Goal: Task Accomplishment & Management: Use online tool/utility

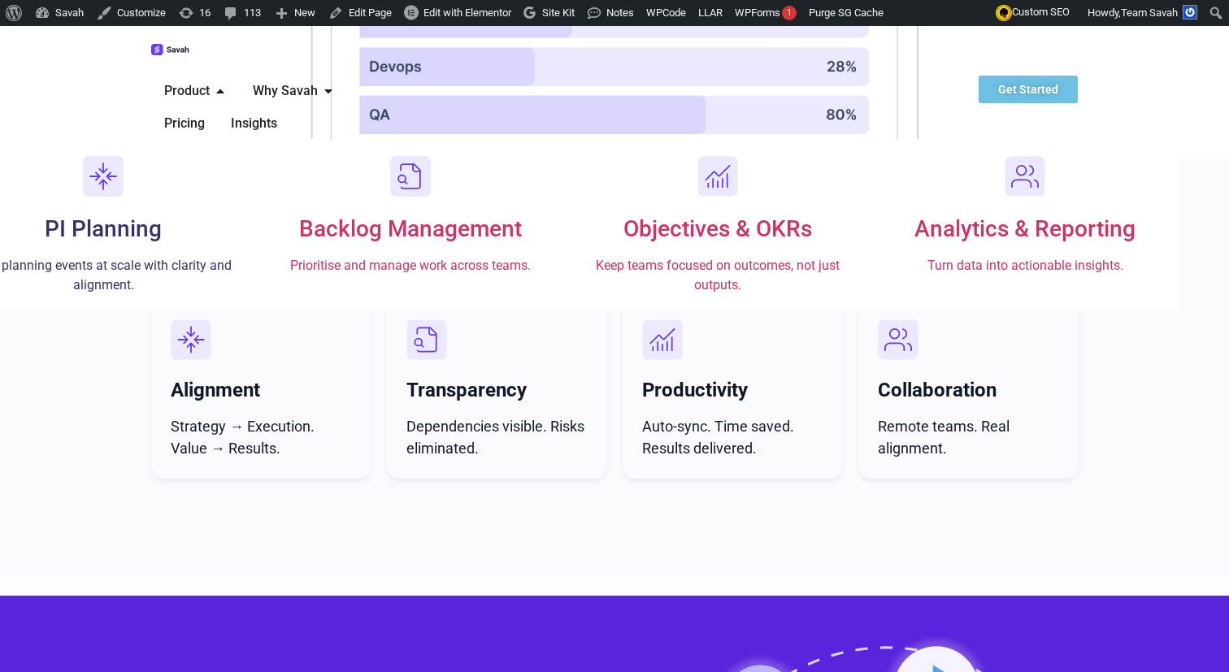
scroll to position [6319, 0]
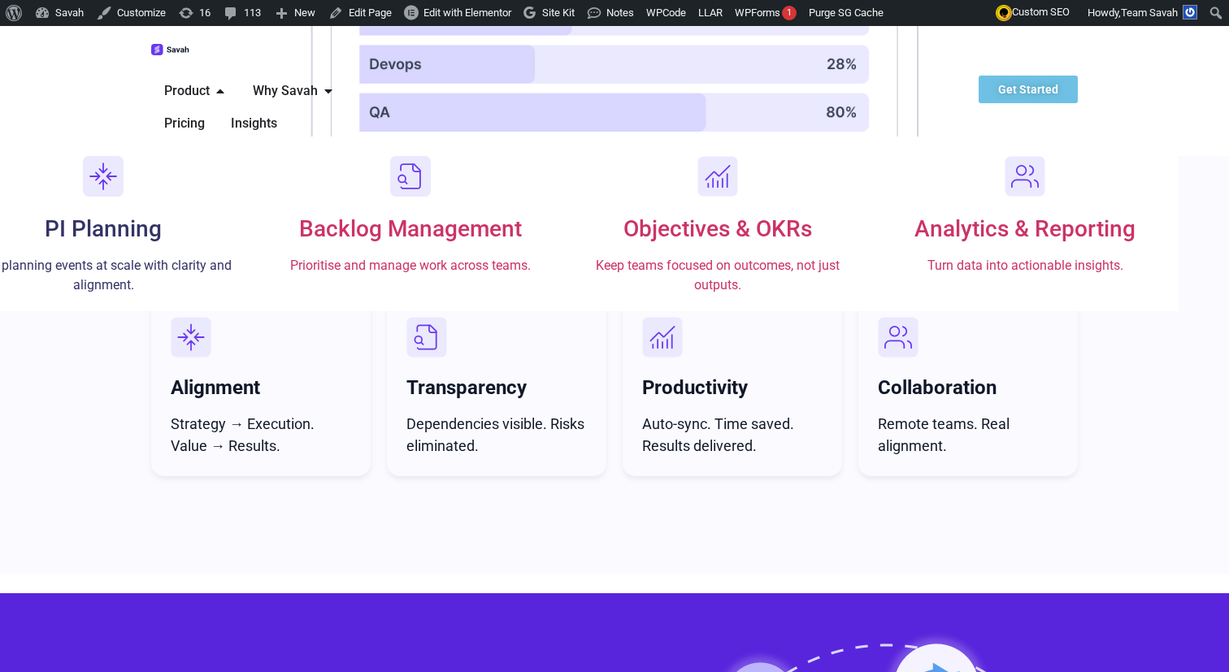
click at [211, 215] on h3 "PI Planning" at bounding box center [103, 229] width 275 height 28
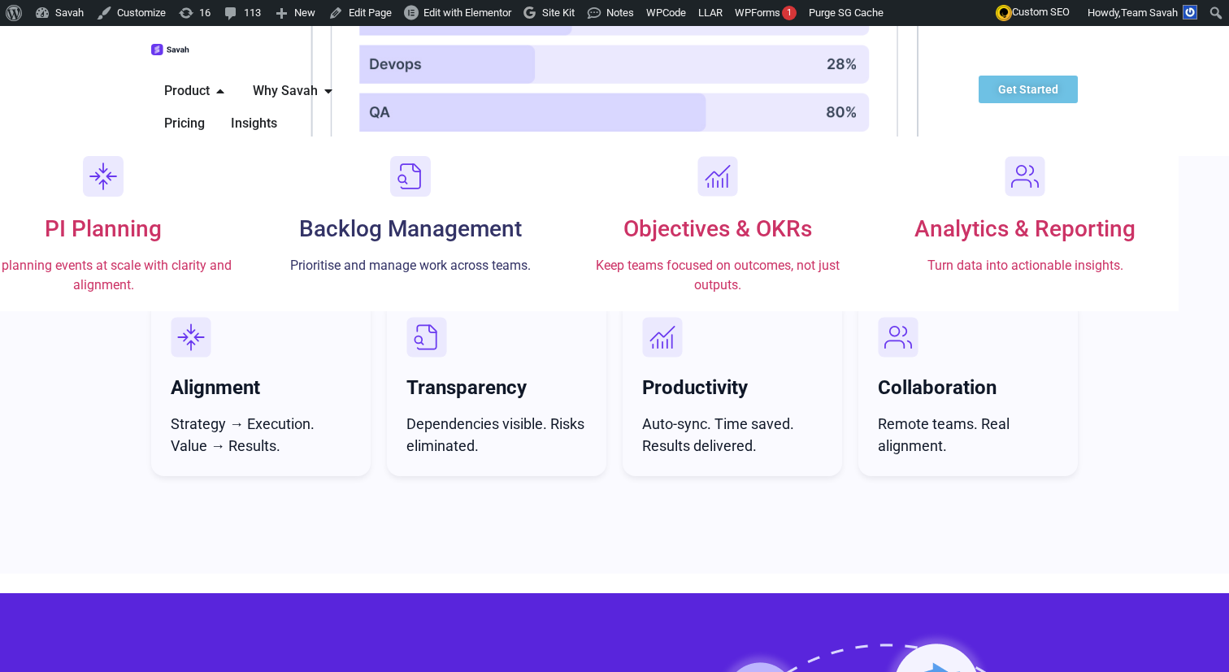
click at [412, 215] on span "Backlog Management" at bounding box center [410, 228] width 223 height 27
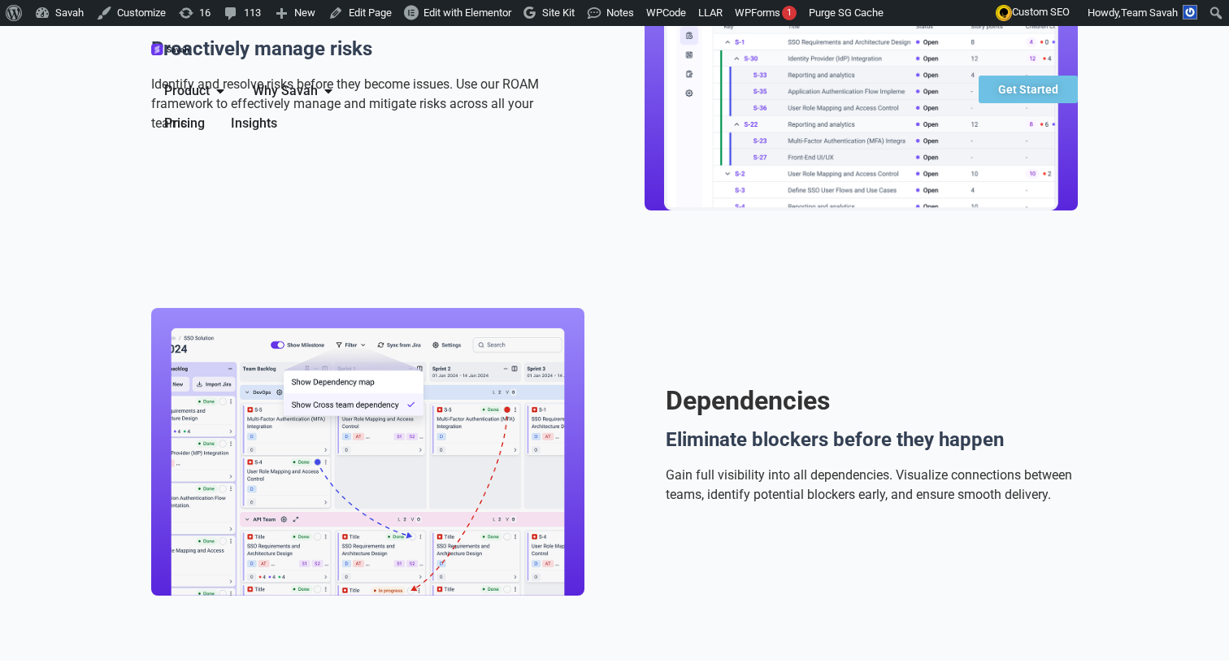
scroll to position [1995, 0]
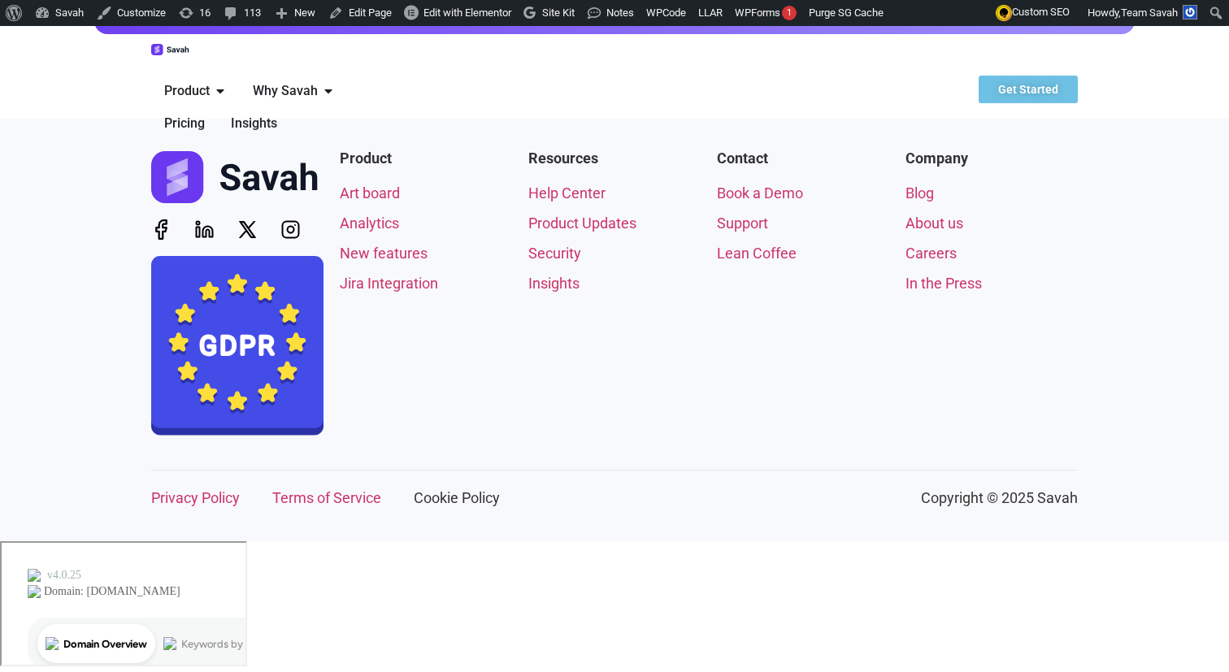
scroll to position [3311, 0]
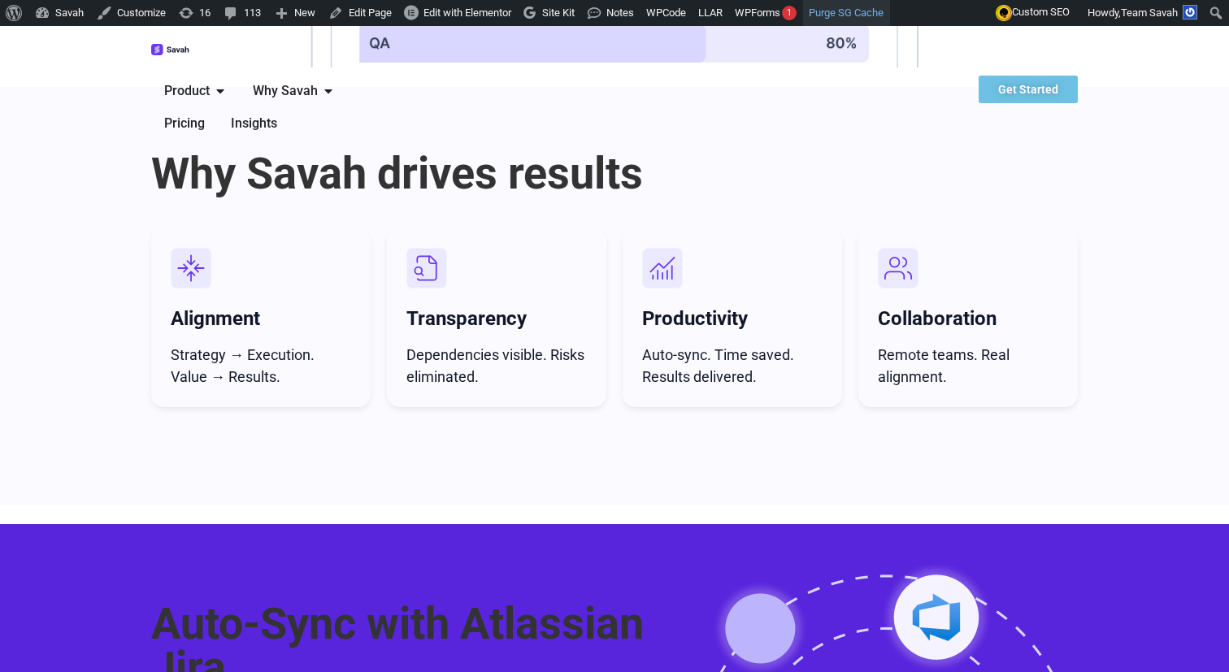
click at [877, 17] on link "Purge SG Cache" at bounding box center [846, 13] width 87 height 26
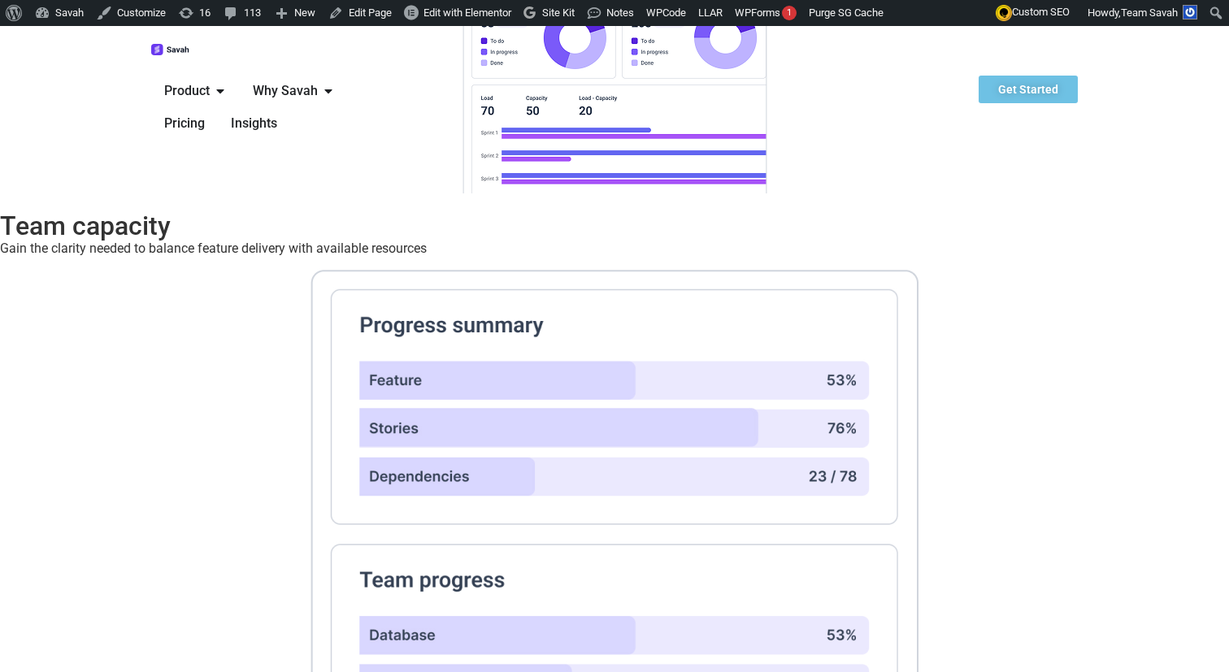
scroll to position [6387, 0]
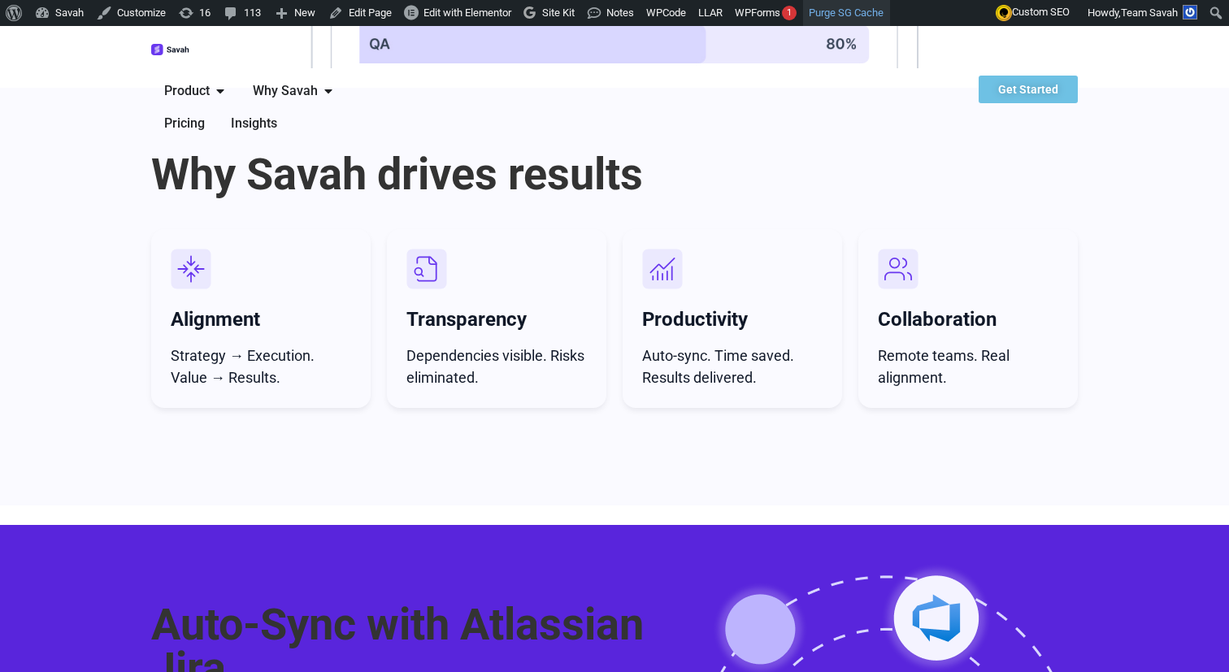
click at [890, 10] on link "Purge SG Cache" at bounding box center [846, 13] width 87 height 26
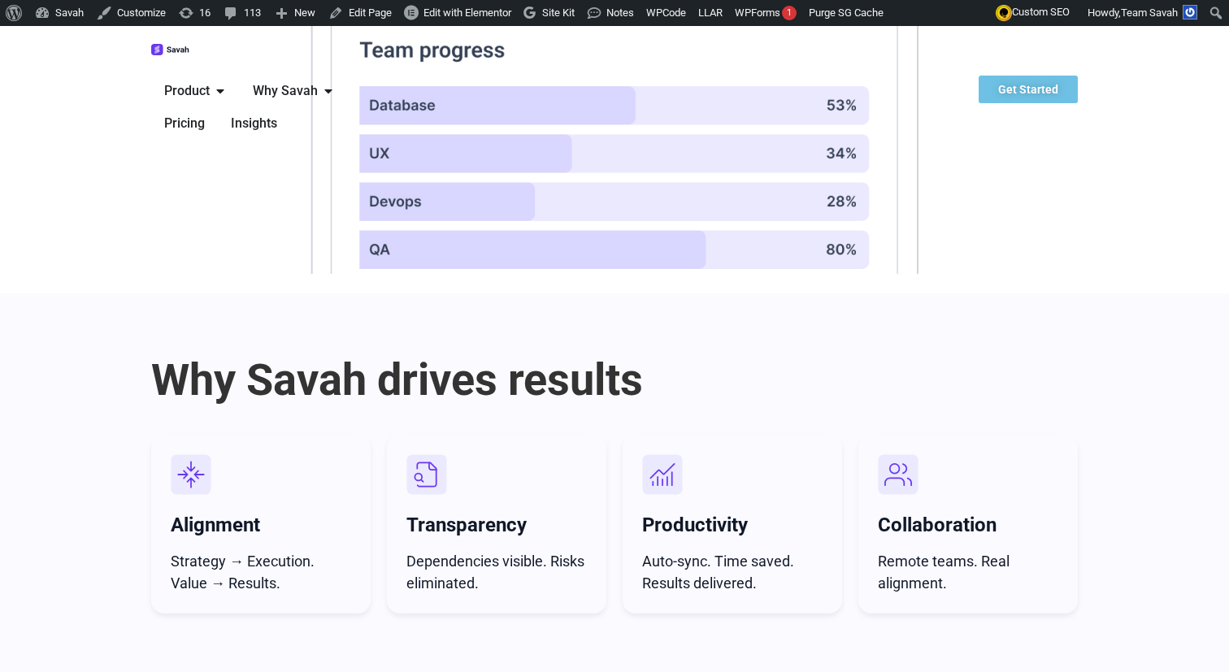
scroll to position [6387, 0]
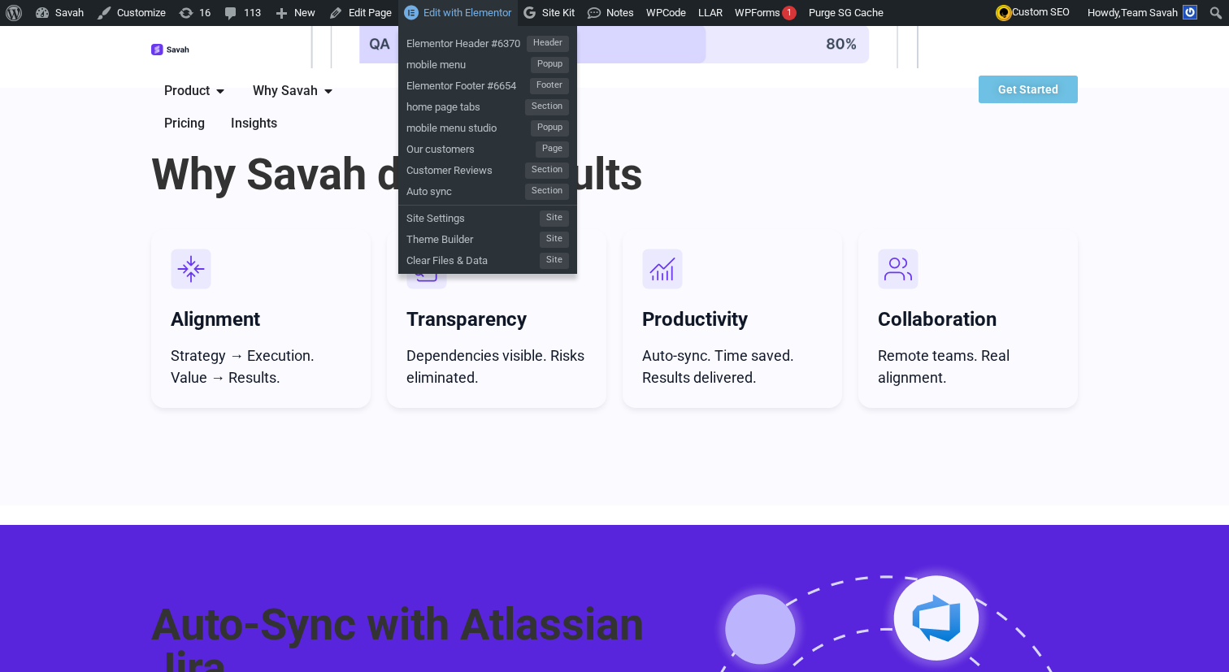
click at [484, 7] on span "Edit with Elementor" at bounding box center [467, 13] width 88 height 12
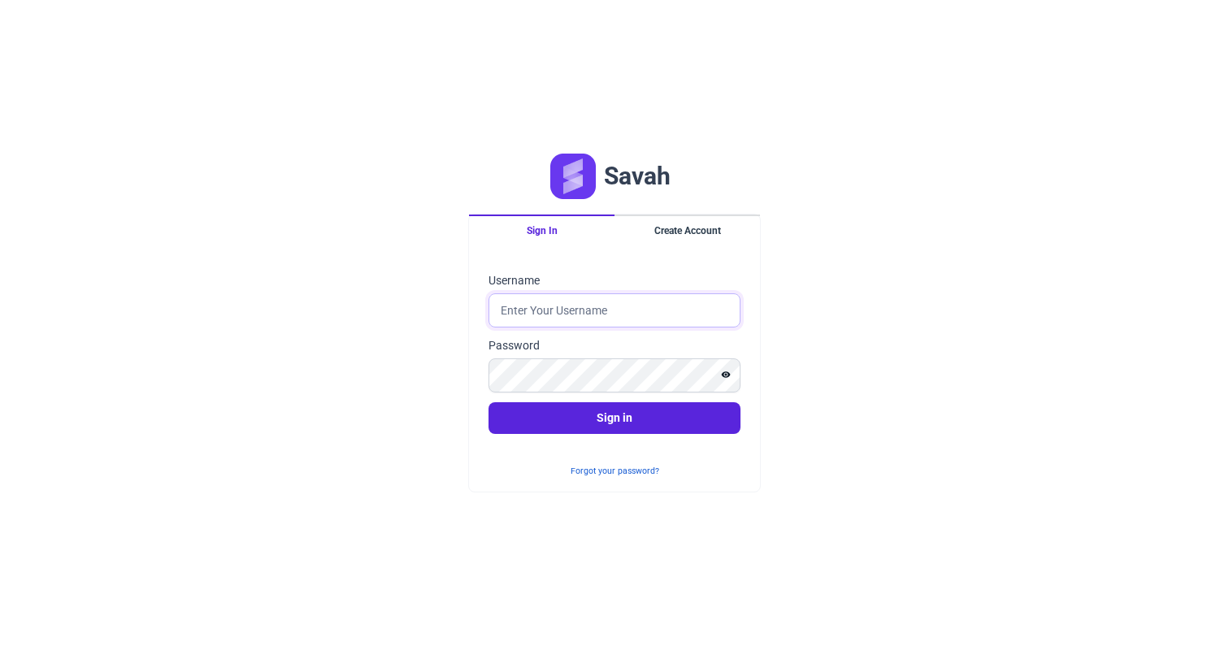
click at [610, 310] on input "Username" at bounding box center [614, 310] width 252 height 34
type input "ji"
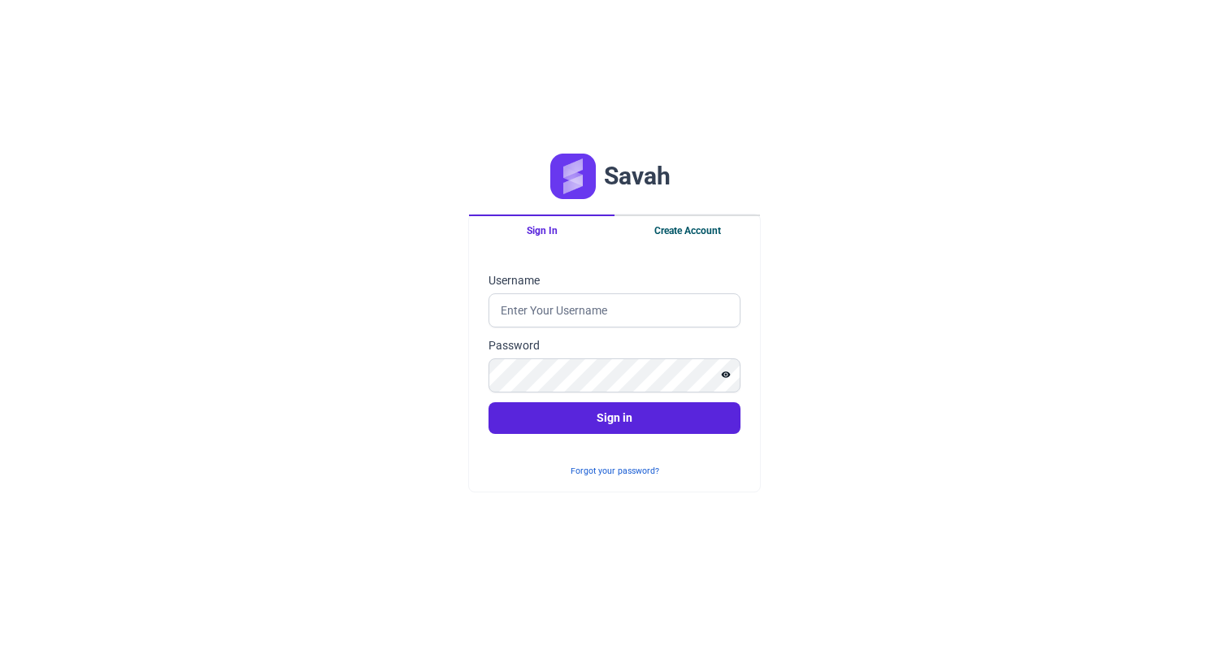
click at [704, 230] on button "Create Account" at bounding box center [686, 230] width 145 height 31
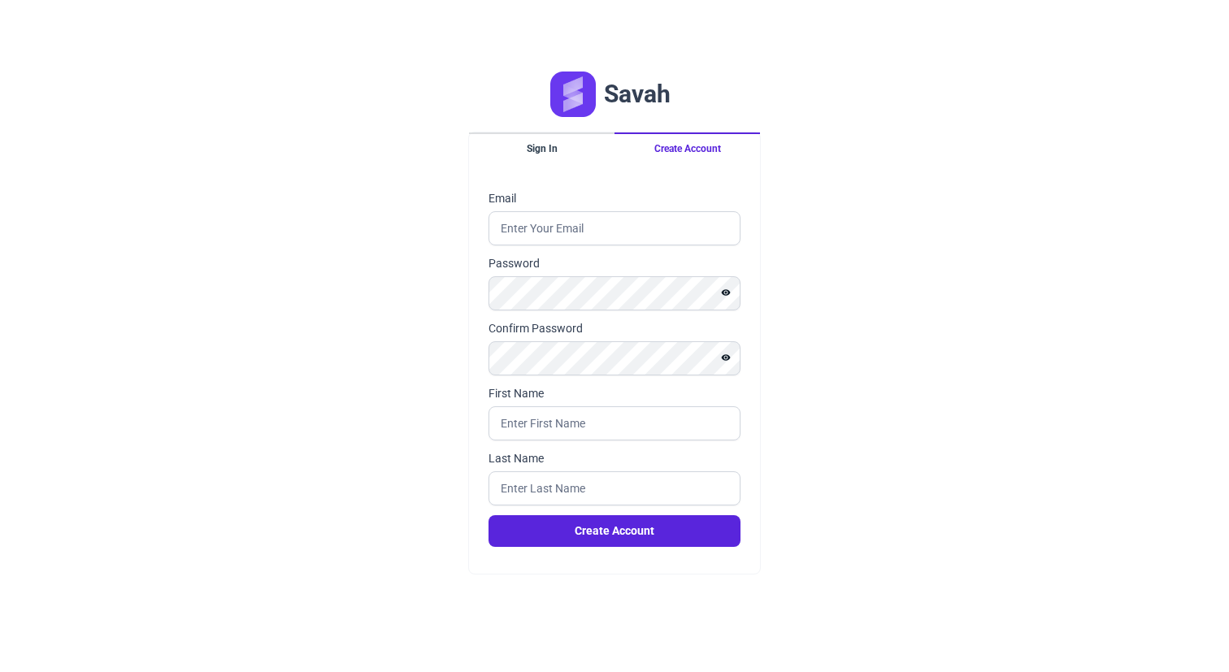
click at [561, 149] on button "Sign In" at bounding box center [541, 147] width 145 height 31
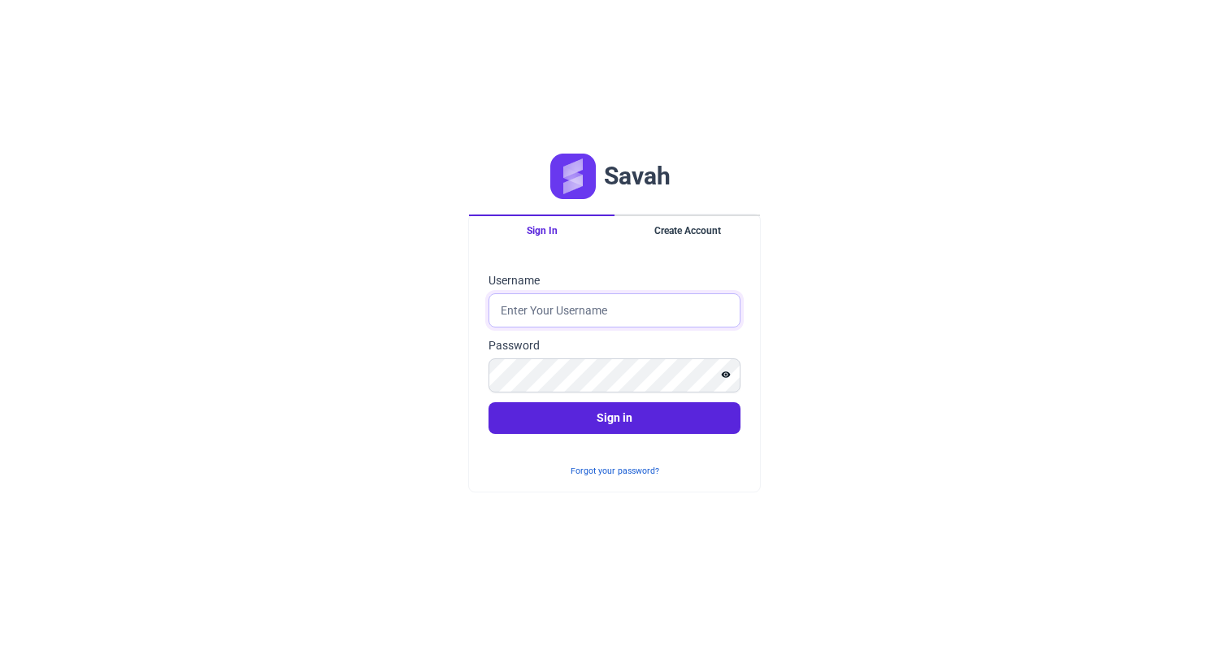
click at [525, 319] on input "Username" at bounding box center [614, 310] width 252 height 34
type input "sadf"
type input "asdf"
type input "kjlasdf"
click at [671, 229] on button "Create Account" at bounding box center [686, 230] width 145 height 31
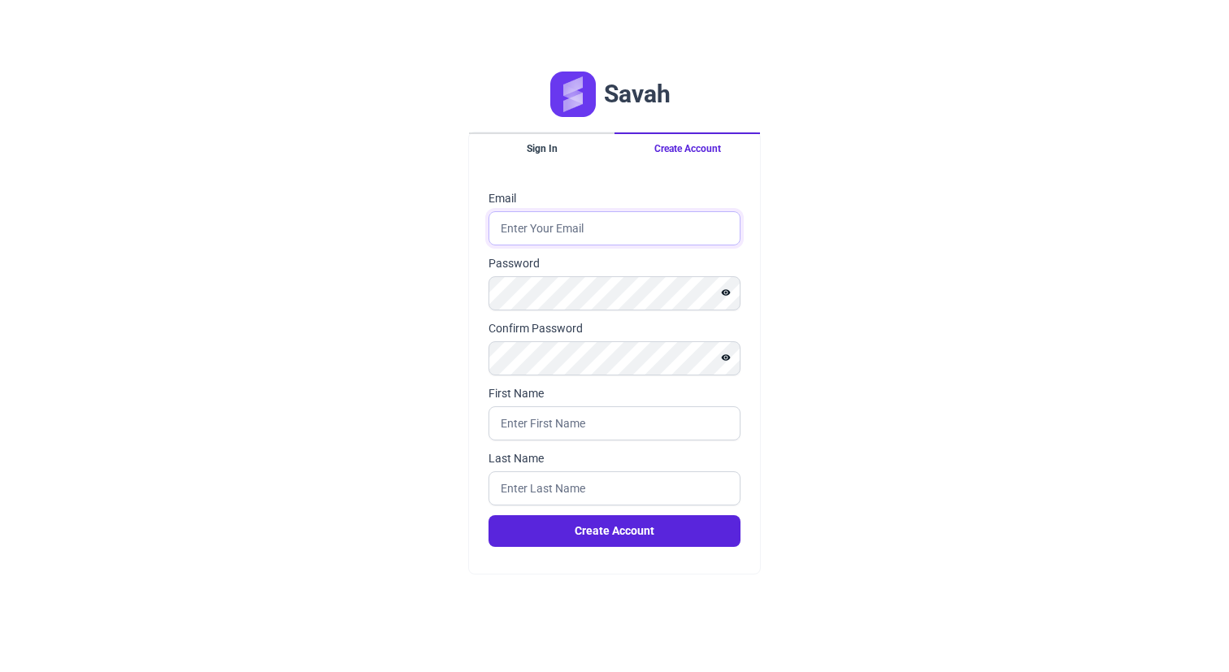
click at [534, 213] on input "Email" at bounding box center [614, 228] width 252 height 34
type input "Hello"
type input "[EMAIL_ADDRESS][DOMAIN_NAME]"
type input "[GEOGRAPHIC_DATA]"
type input "UK"
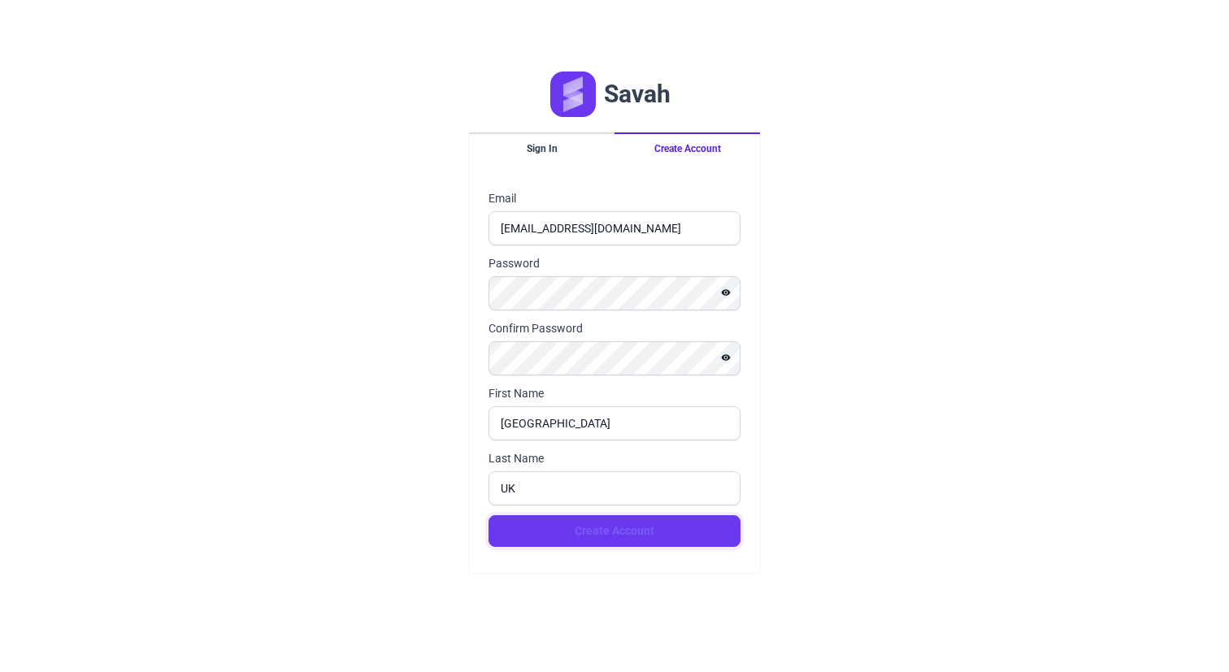
click at [568, 525] on button "Create Account" at bounding box center [614, 531] width 252 height 32
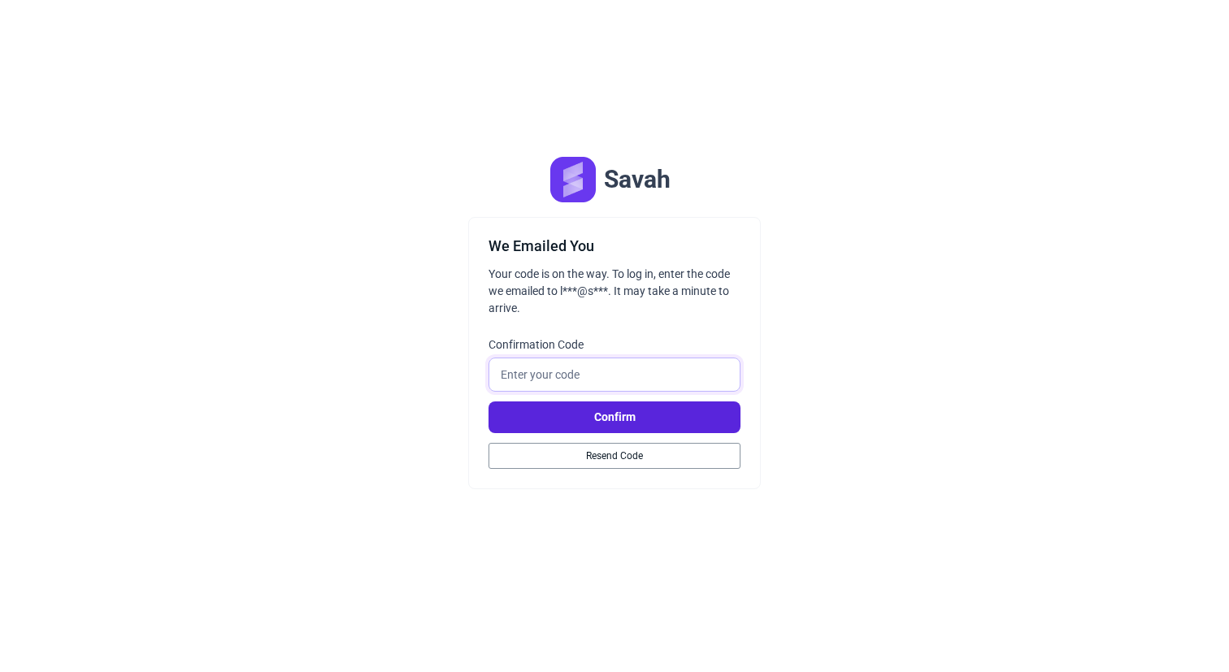
click at [623, 376] on input "Confirmation Code" at bounding box center [614, 375] width 252 height 34
paste input "444042"
type input "444042"
click at [639, 419] on button "Confirm" at bounding box center [614, 418] width 252 height 32
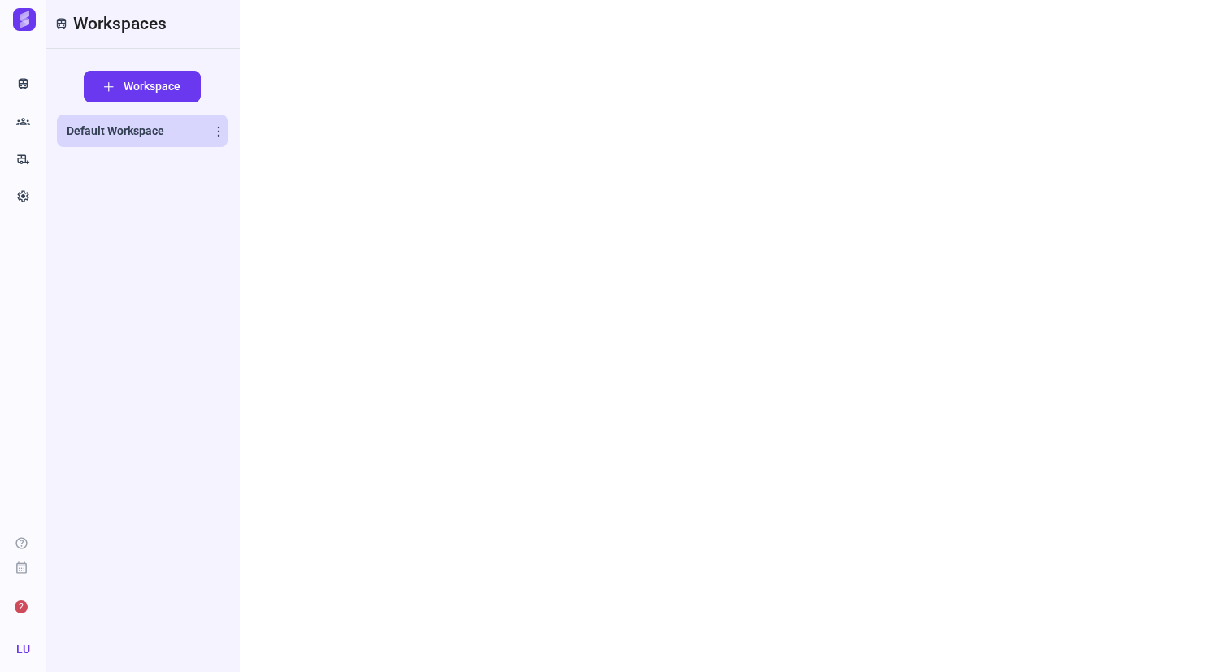
click at [141, 128] on span "Default Workspace" at bounding box center [116, 131] width 98 height 16
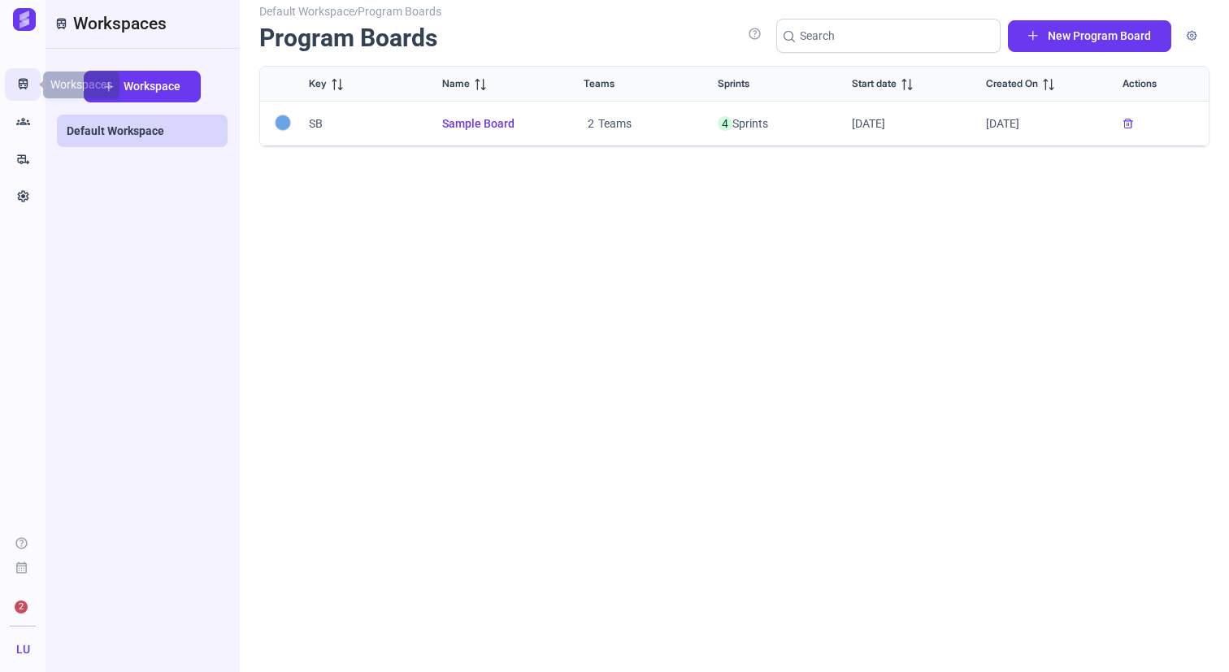
click at [24, 89] on icon "Train" at bounding box center [23, 84] width 14 height 16
click at [29, 124] on icon "Groups" at bounding box center [23, 122] width 14 height 16
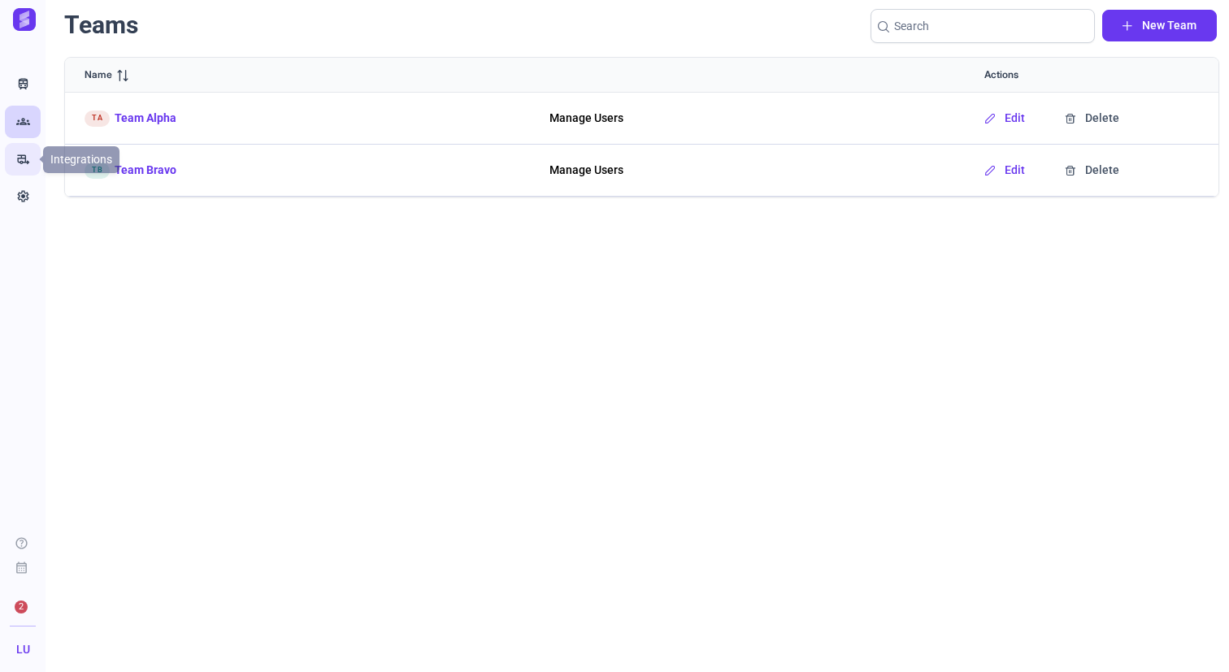
click at [15, 158] on link "rv_hookup" at bounding box center [23, 159] width 36 height 33
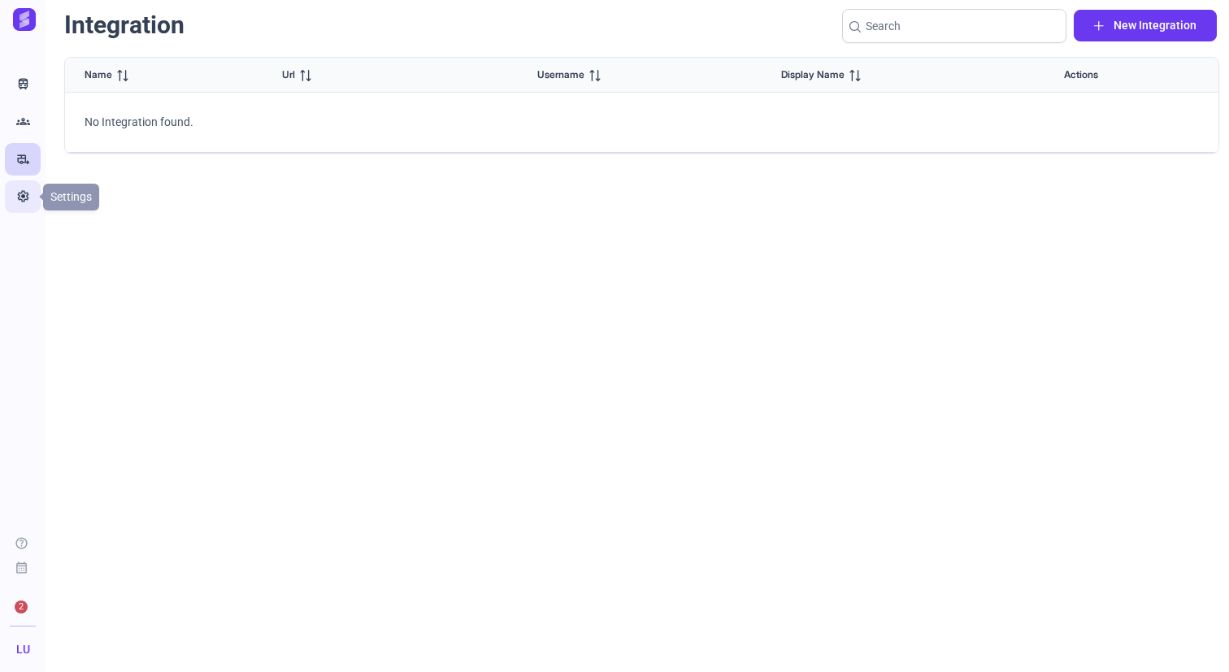
click at [24, 198] on icon "Settings" at bounding box center [23, 197] width 14 height 16
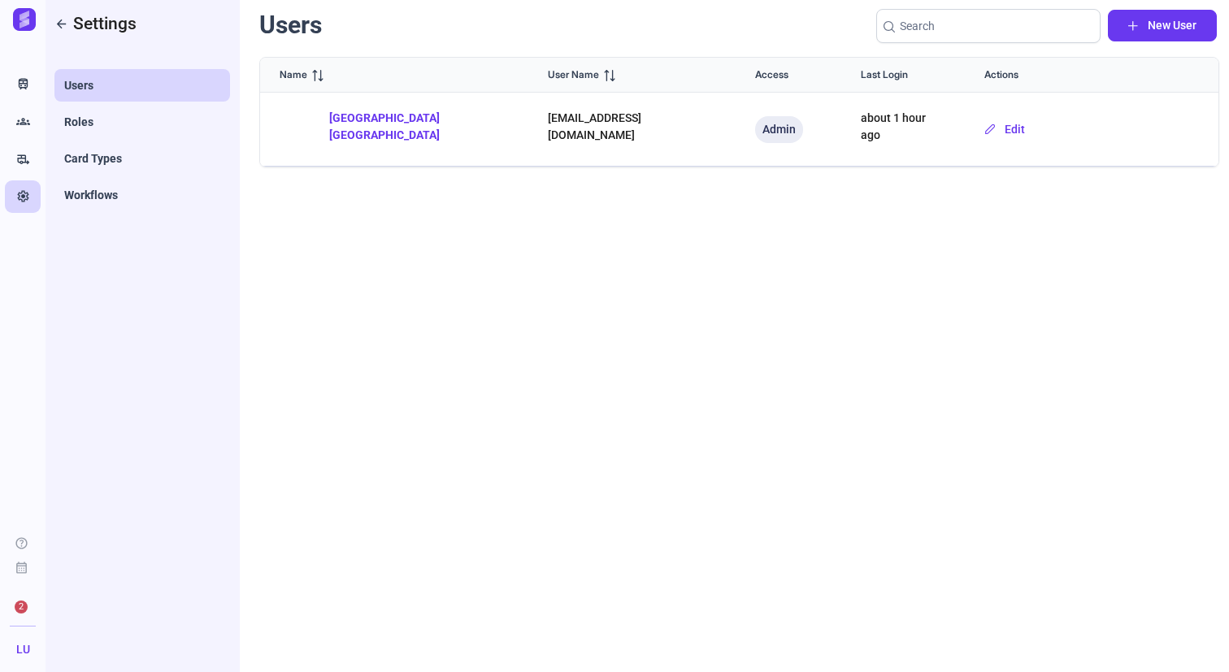
click at [328, 116] on button "[GEOGRAPHIC_DATA] [GEOGRAPHIC_DATA]" at bounding box center [394, 126] width 229 height 49
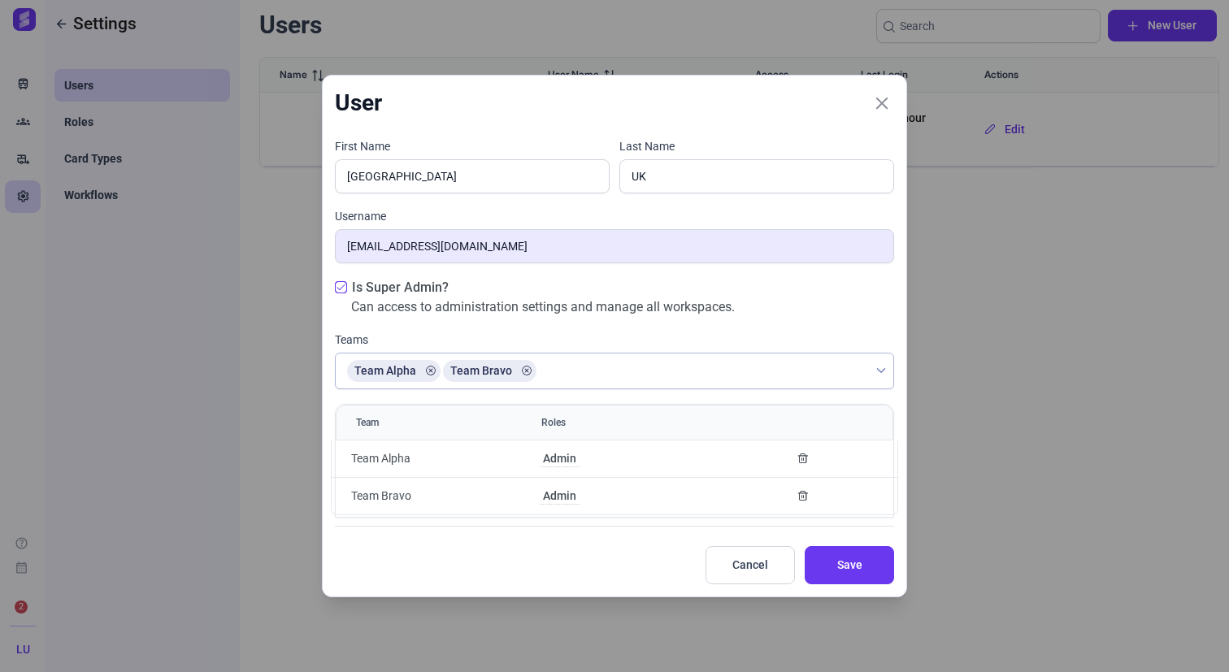
click at [325, 117] on div "User" at bounding box center [615, 103] width 584 height 54
click at [868, 113] on div "User" at bounding box center [615, 103] width 584 height 54
click at [888, 102] on icon "Close" at bounding box center [882, 102] width 15 height 15
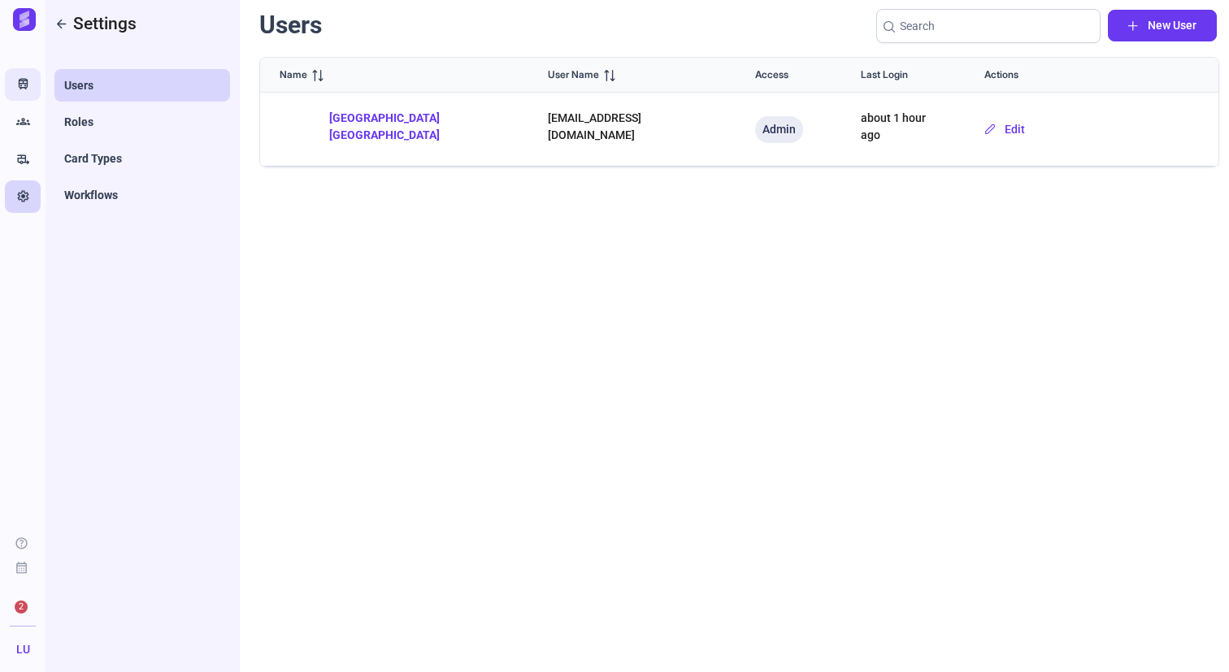
click at [24, 72] on link "Train" at bounding box center [23, 84] width 36 height 33
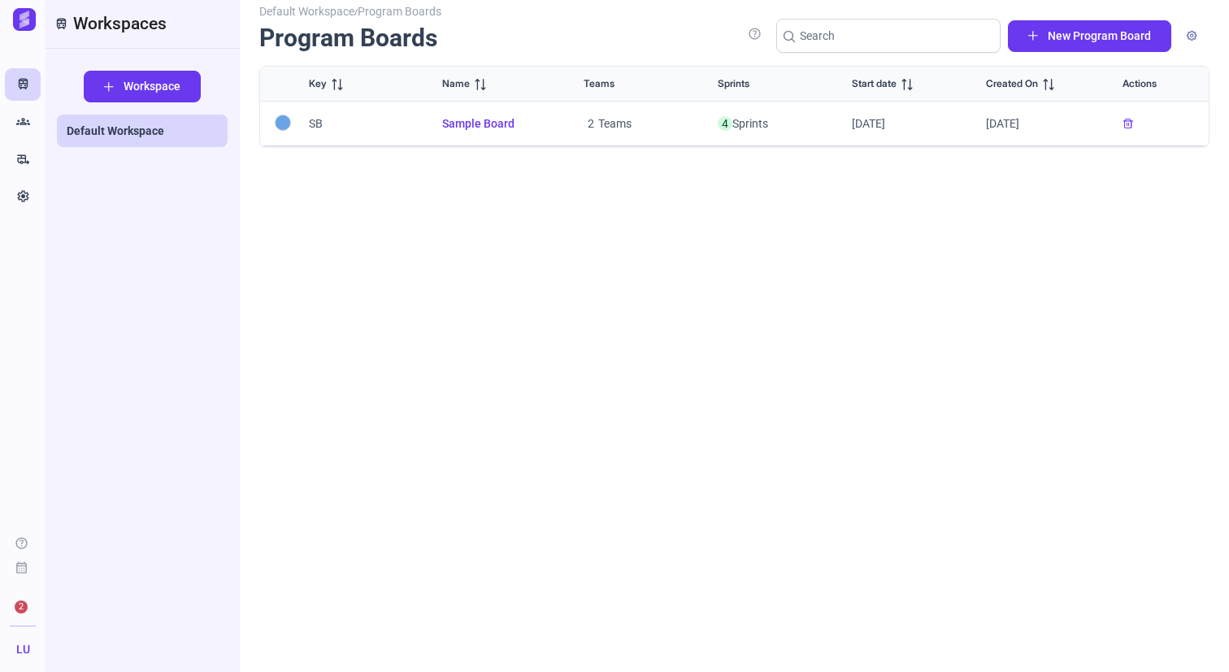
click at [1173, 24] on li "New Program Board" at bounding box center [1089, 36] width 168 height 37
click at [1187, 42] on button "button" at bounding box center [1191, 36] width 31 height 32
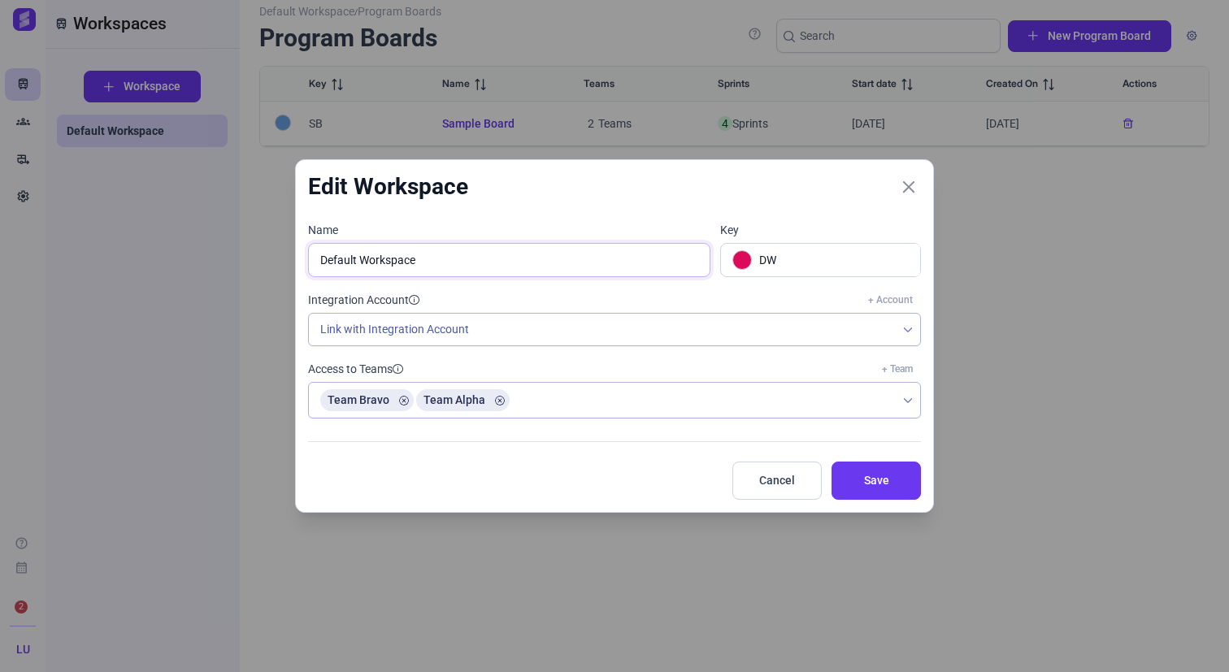
click at [631, 263] on input "Default Workspace" at bounding box center [509, 260] width 402 height 34
click at [546, 243] on input "Default Workspace" at bounding box center [509, 260] width 402 height 34
click at [514, 246] on input "Default Workspace" at bounding box center [509, 260] width 402 height 34
type input "sDefault Workspace"
type input "SW"
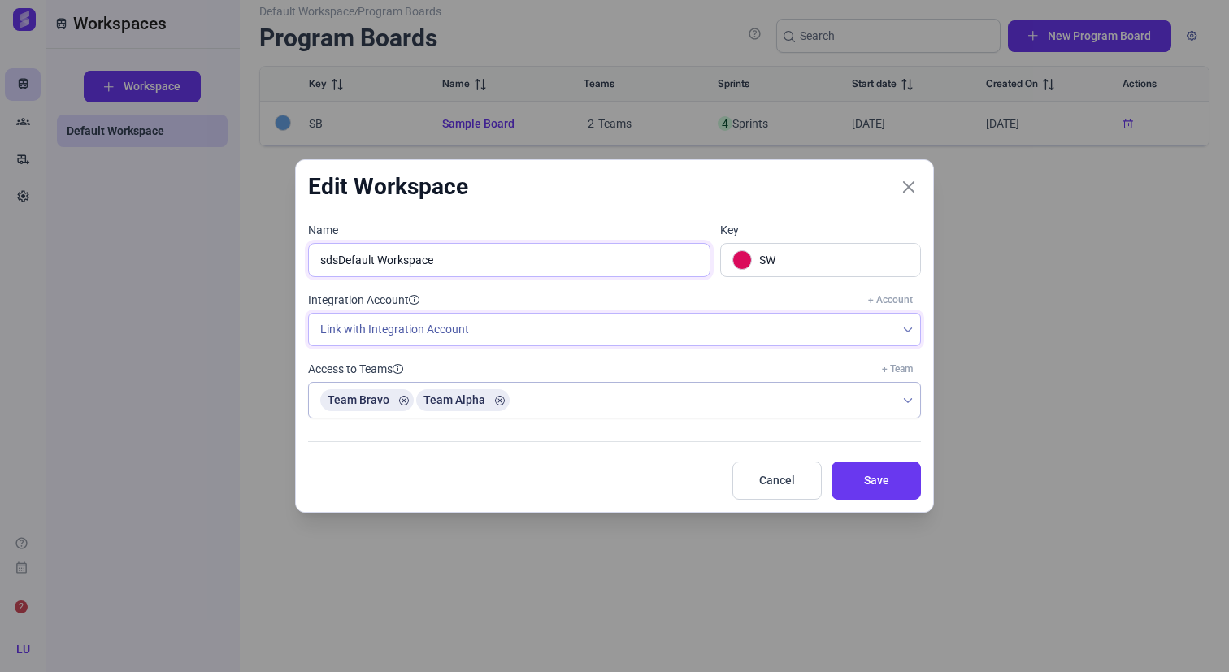
type input "sdsDefault Workspace"
click at [635, 321] on span "Link with Integration Account" at bounding box center [602, 330] width 587 height 32
click at [495, 400] on icon "Team Alpha" at bounding box center [500, 401] width 10 height 10
click at [910, 365] on link "+ Team" at bounding box center [897, 369] width 47 height 22
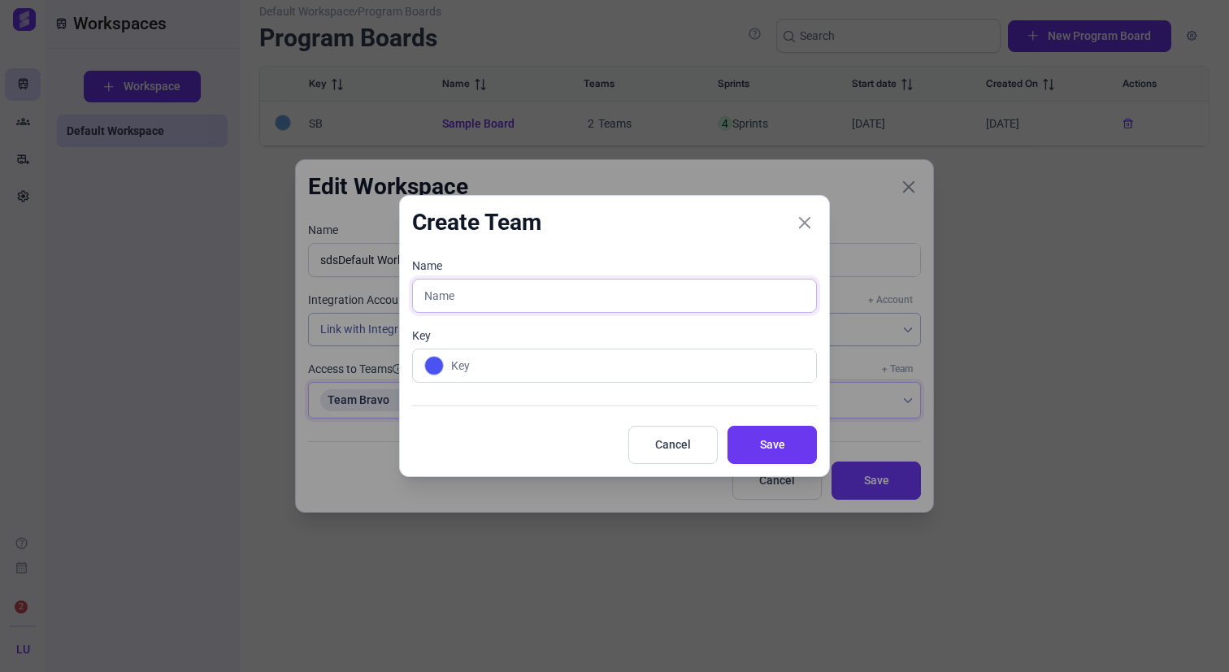
type input "b"
type input "B"
type input "bd"
click at [727, 435] on button "Save" at bounding box center [771, 445] width 89 height 38
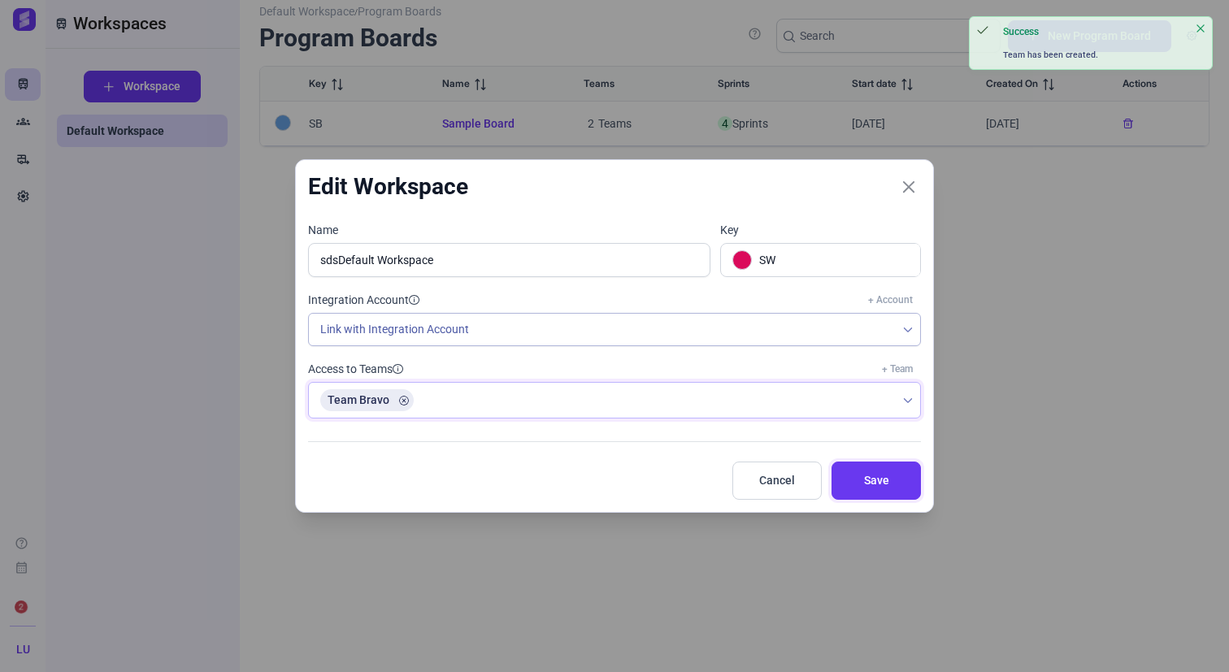
click at [875, 477] on span "Save" at bounding box center [876, 480] width 49 height 17
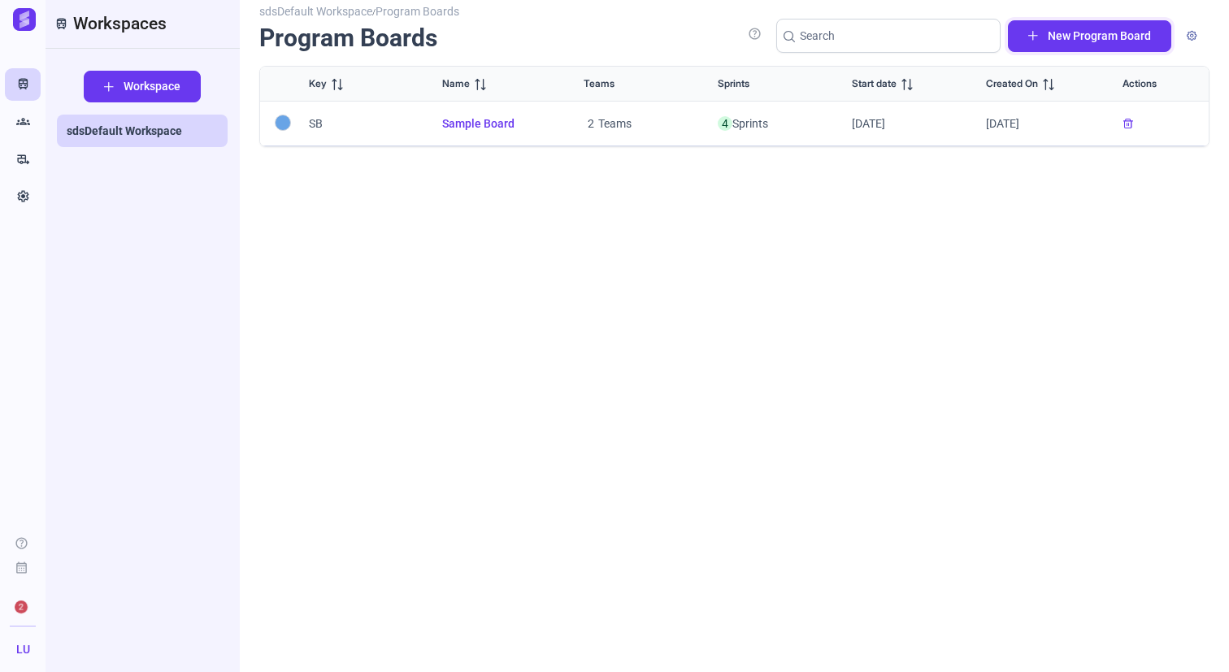
click at [1050, 45] on button "New Program Board" at bounding box center [1089, 36] width 163 height 32
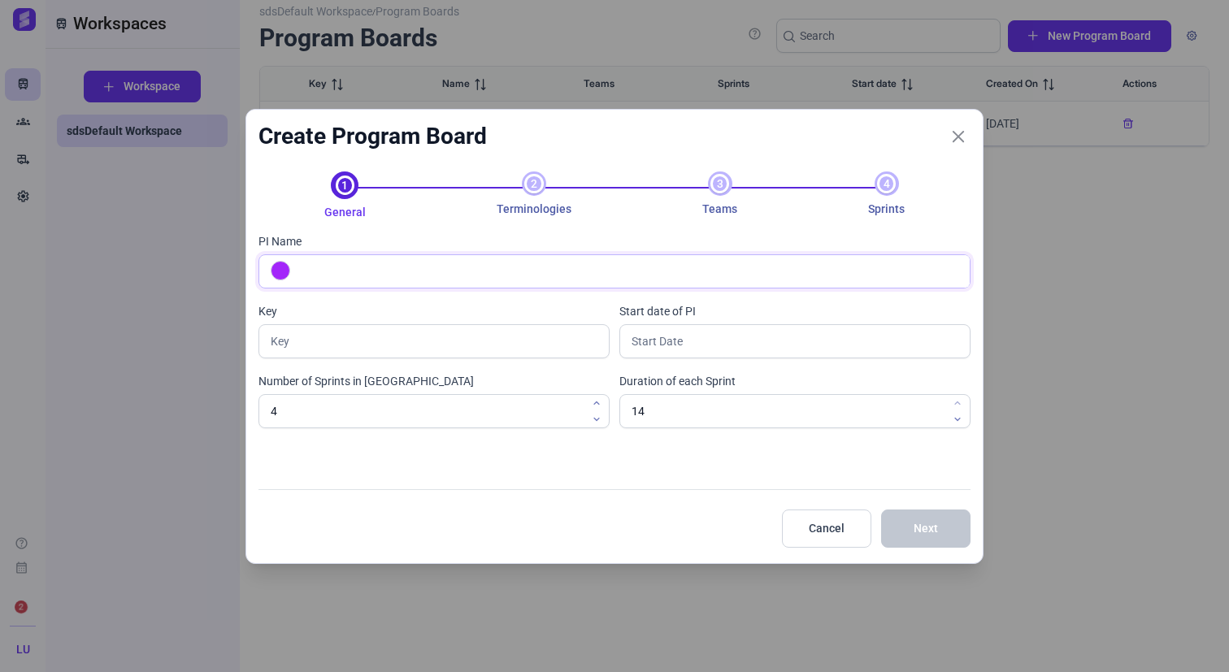
click at [694, 260] on input "PI Name" at bounding box center [632, 271] width 674 height 33
type input "m"
type input "M"
type input "my"
click at [753, 349] on input "text" at bounding box center [794, 341] width 351 height 34
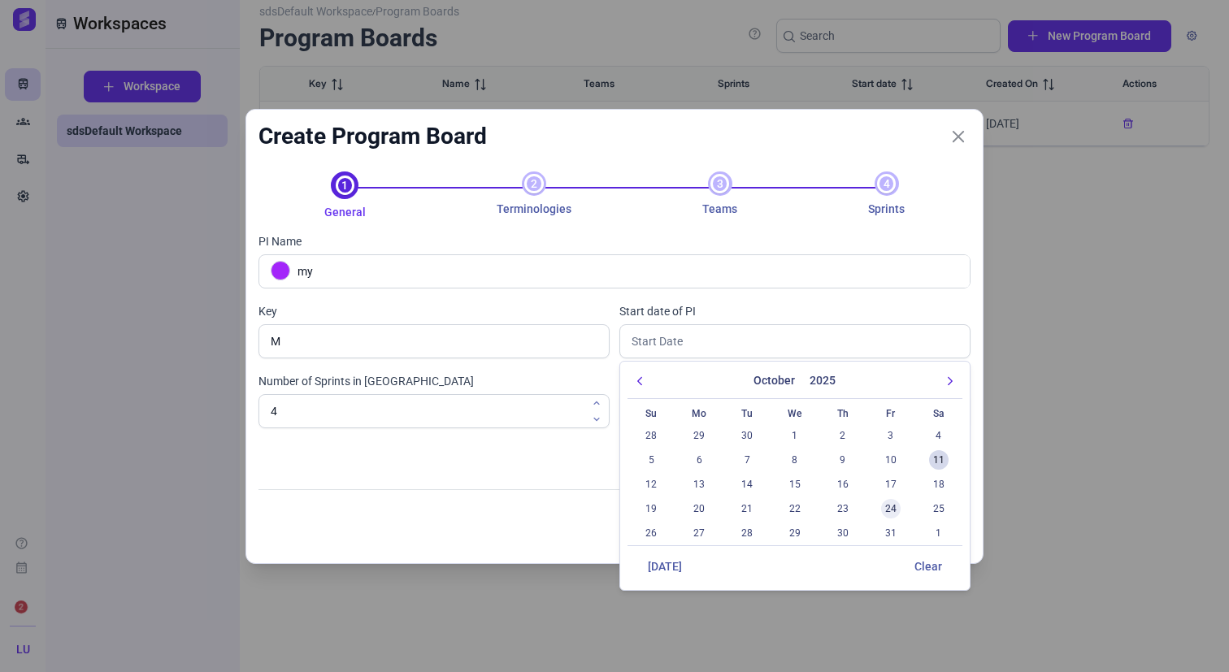
click at [891, 514] on span "24" at bounding box center [891, 509] width 20 height 20
type input "[DATE]"
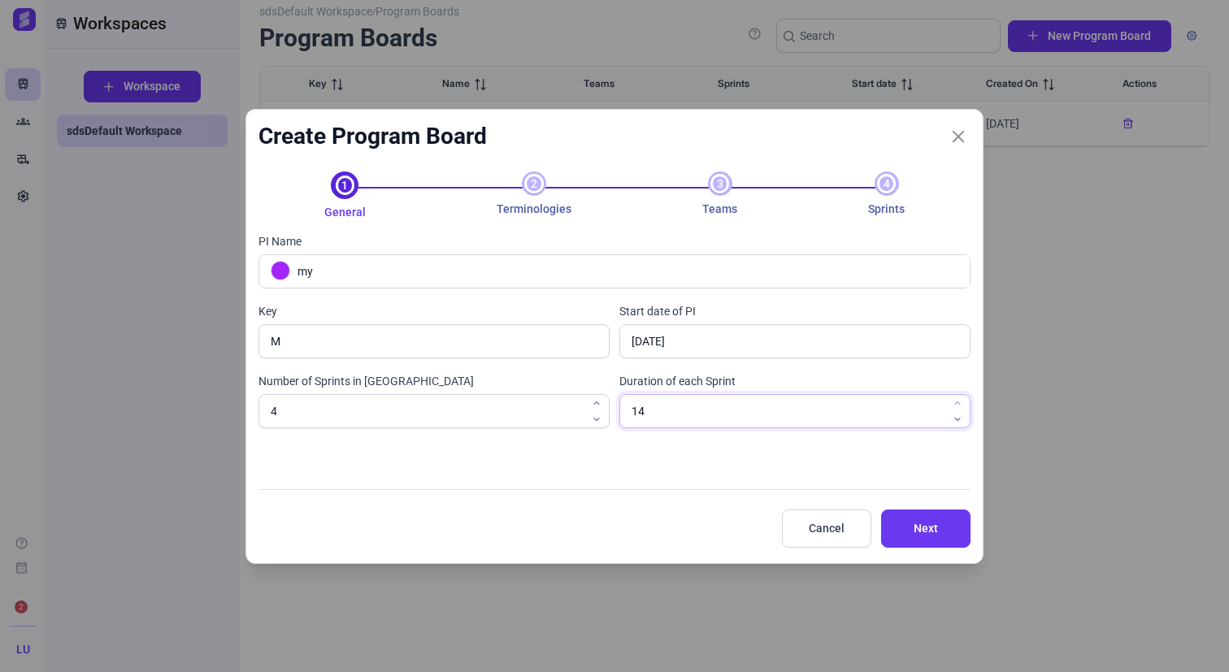
click at [769, 410] on input "14" at bounding box center [794, 411] width 351 height 34
click at [483, 422] on input "4" at bounding box center [433, 411] width 351 height 34
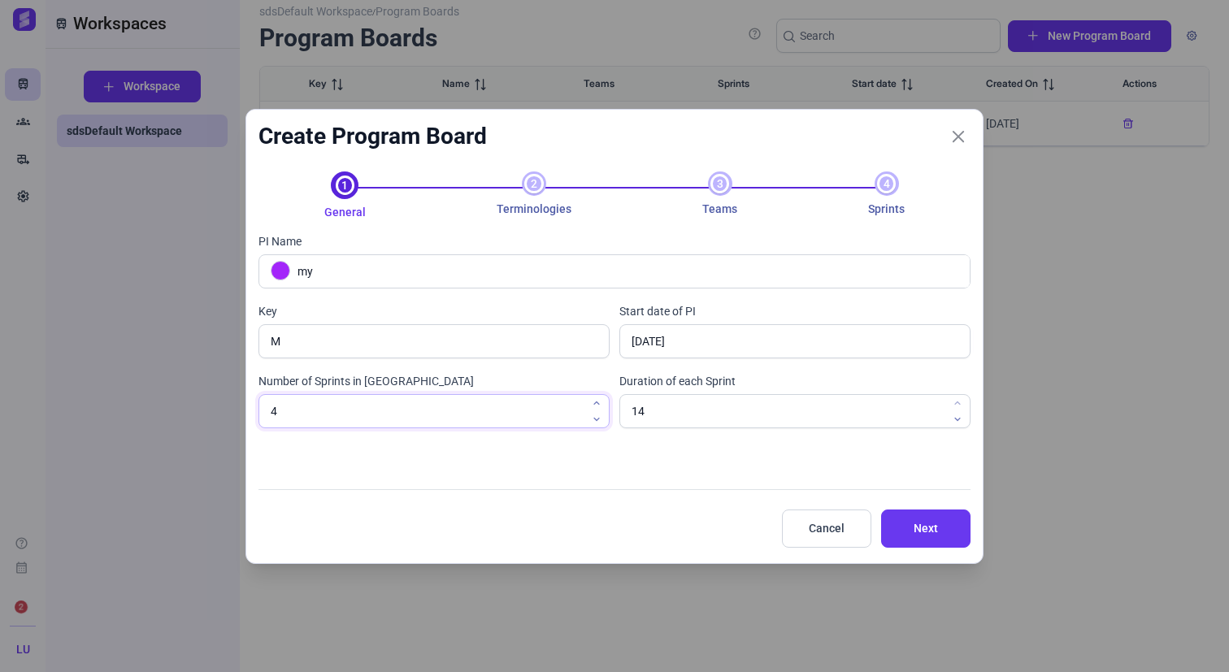
click at [483, 422] on input "4" at bounding box center [433, 411] width 351 height 34
type input "10"
click at [692, 415] on input "14" at bounding box center [794, 411] width 351 height 34
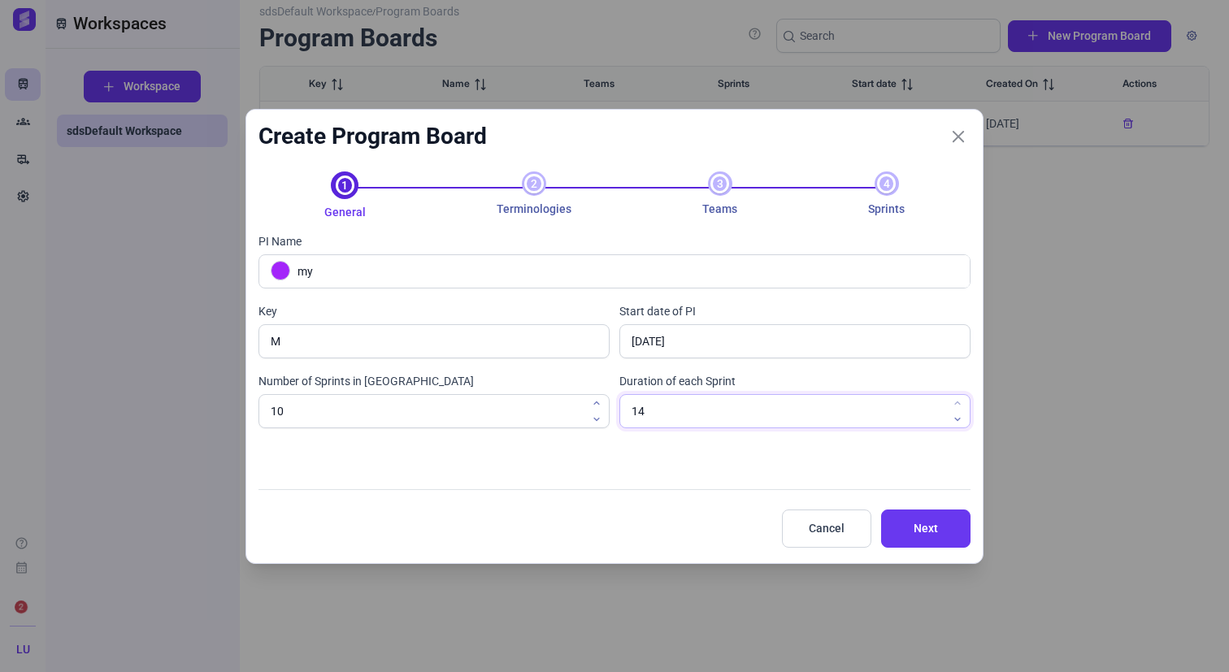
type input "7"
click at [921, 536] on span "Next" at bounding box center [925, 528] width 49 height 17
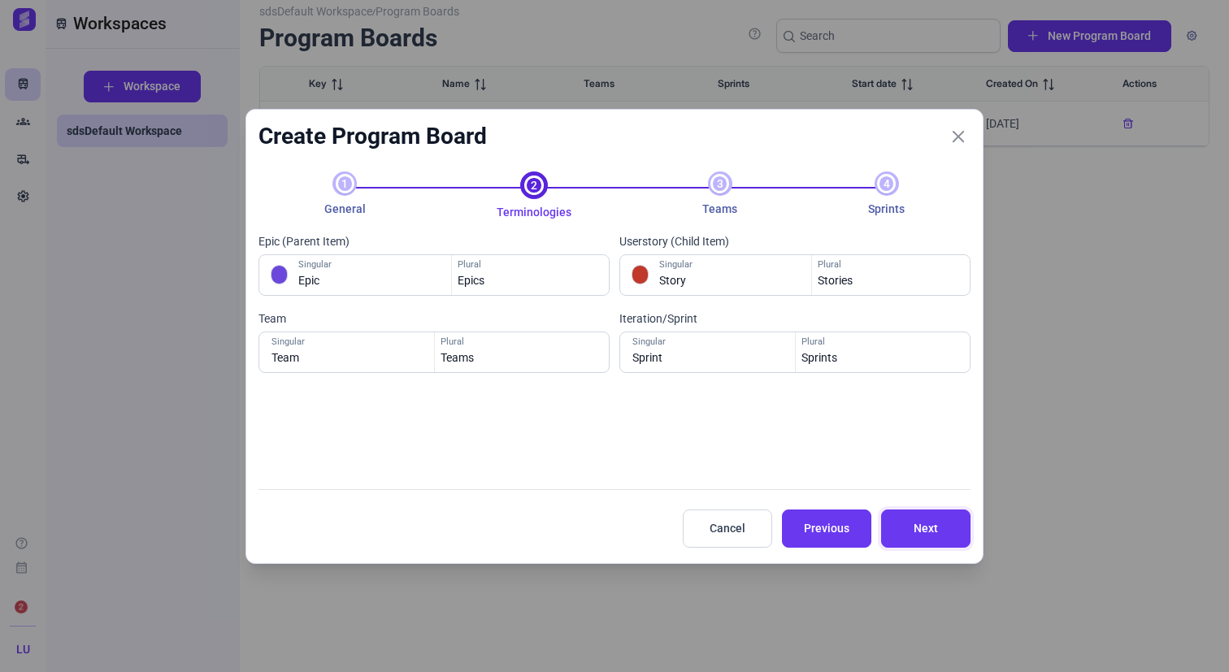
click at [921, 536] on span "Next" at bounding box center [925, 528] width 49 height 17
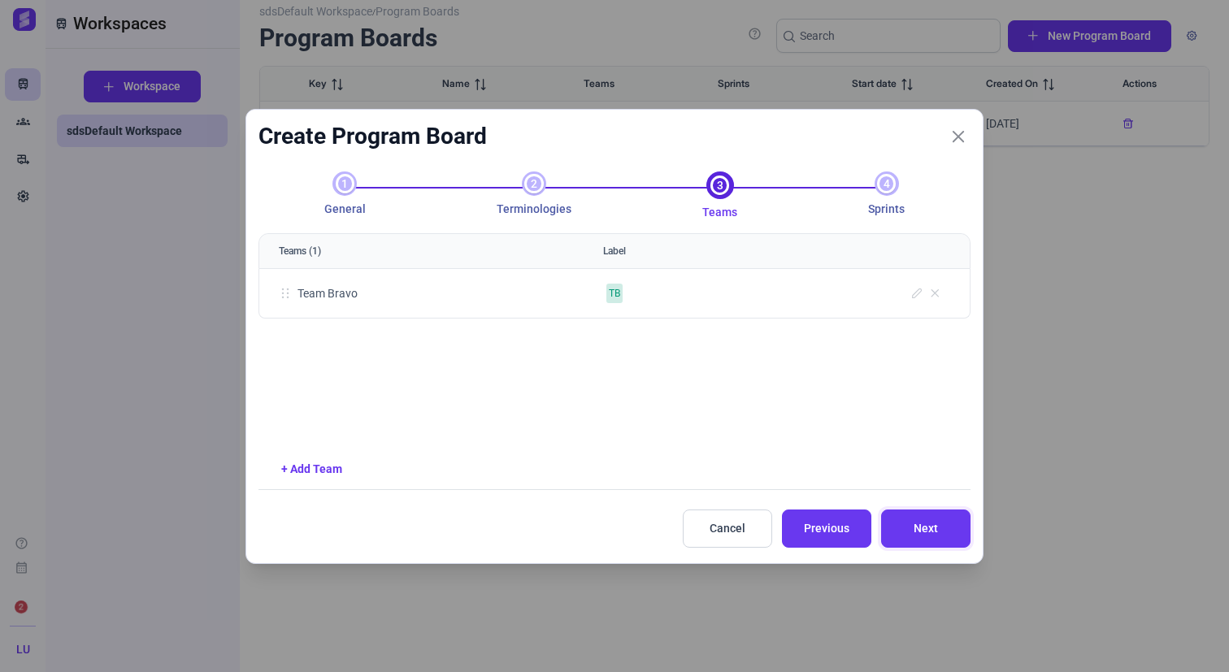
click at [921, 536] on span "Next" at bounding box center [925, 528] width 49 height 17
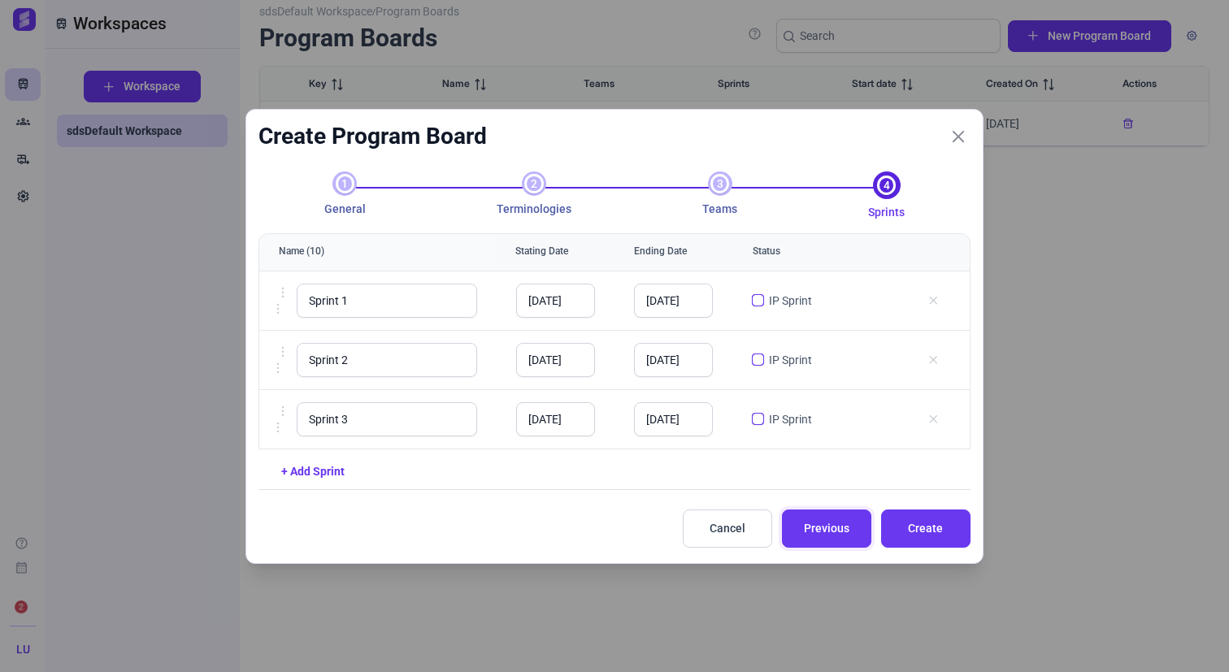
click at [865, 534] on button "Previous" at bounding box center [826, 529] width 89 height 38
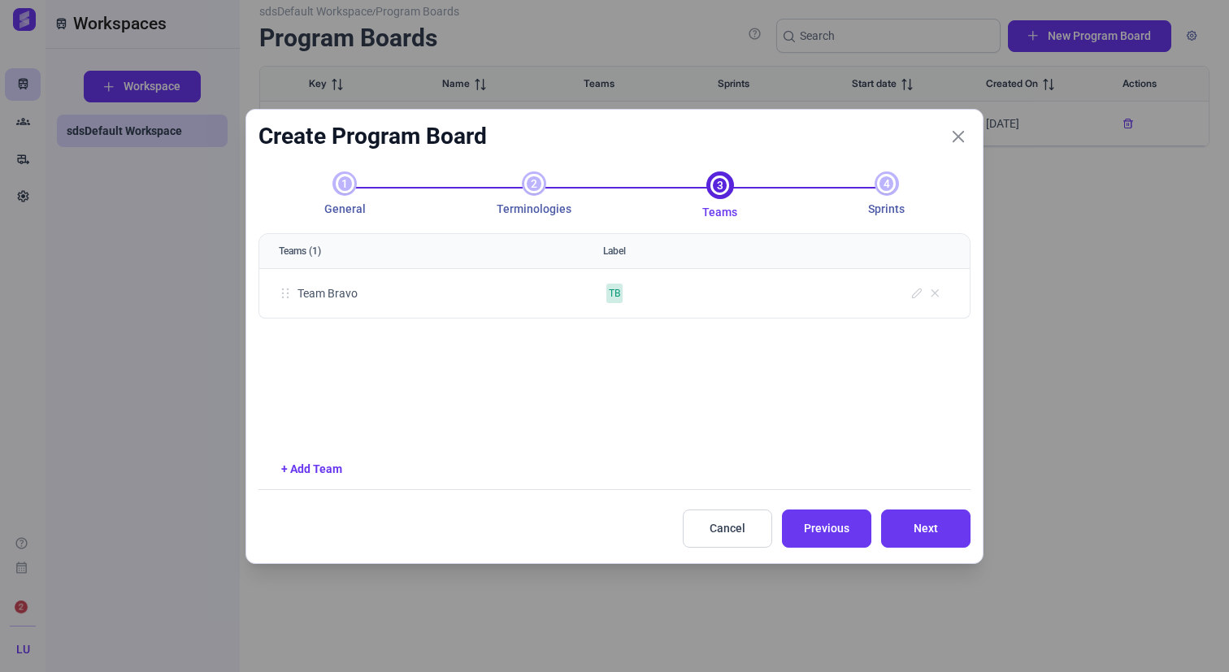
click at [295, 475] on div "+ Add Team" at bounding box center [625, 469] width 688 height 17
click at [303, 472] on link "+ Add Team" at bounding box center [311, 468] width 61 height 13
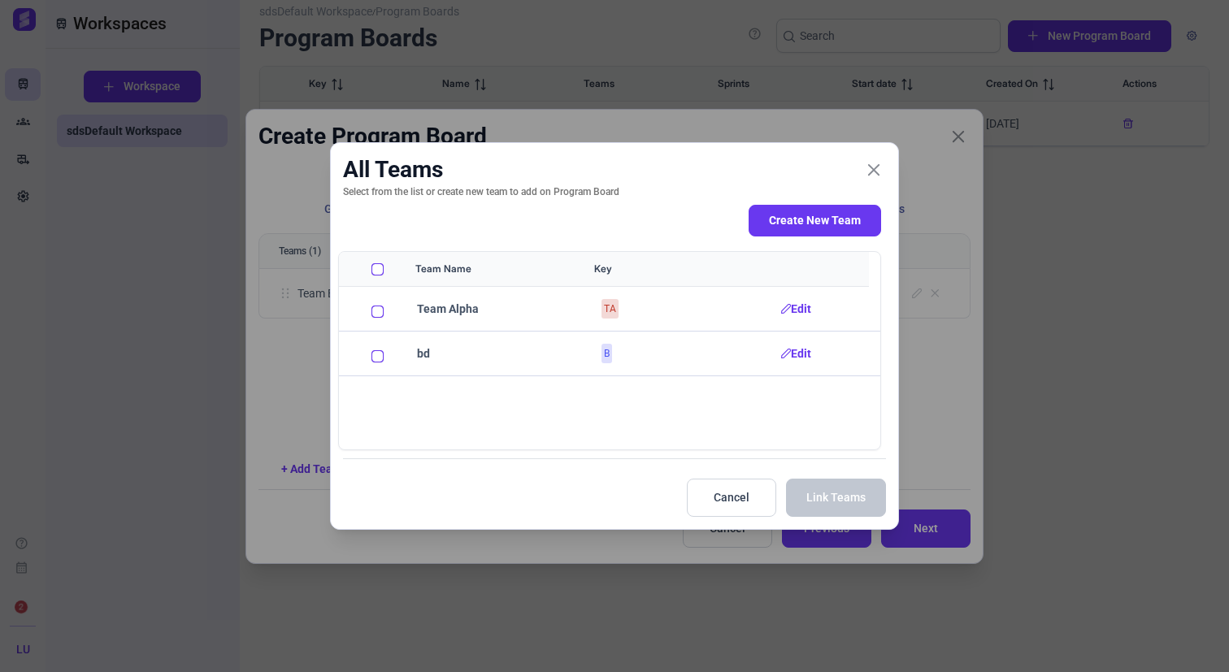
click at [375, 267] on input "All items unselected" at bounding box center [377, 269] width 12 height 12
checkbox input "true"
click at [835, 486] on button "Link Teams" at bounding box center [836, 498] width 100 height 38
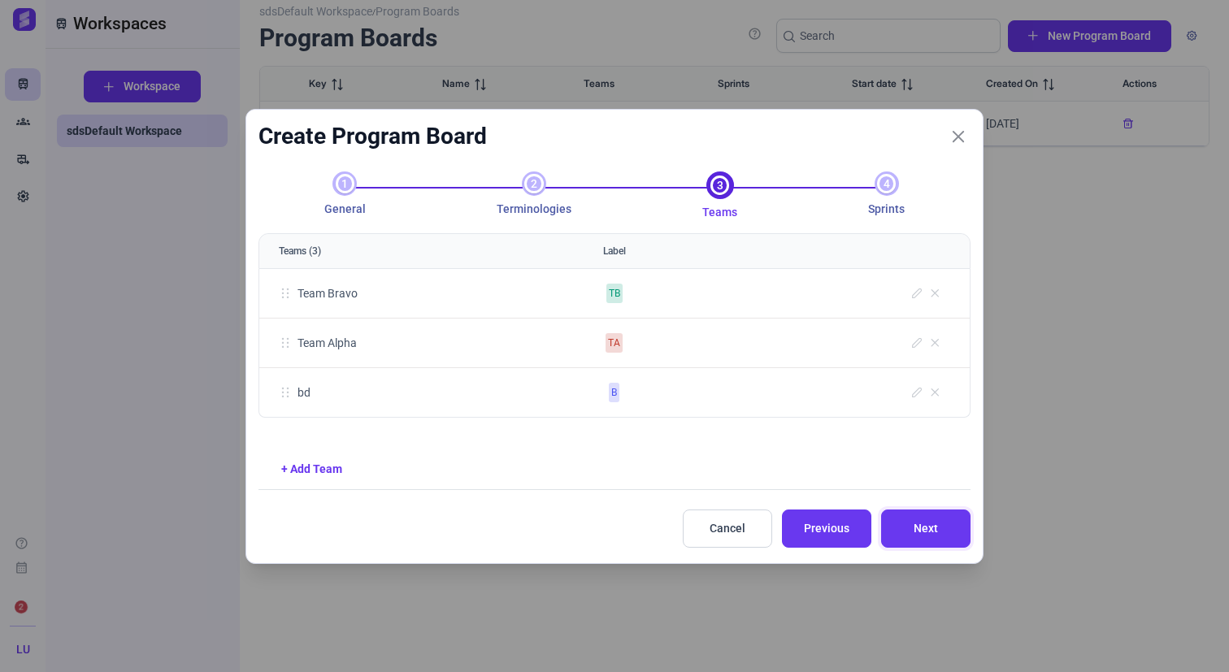
click at [944, 532] on span "Next" at bounding box center [925, 528] width 49 height 17
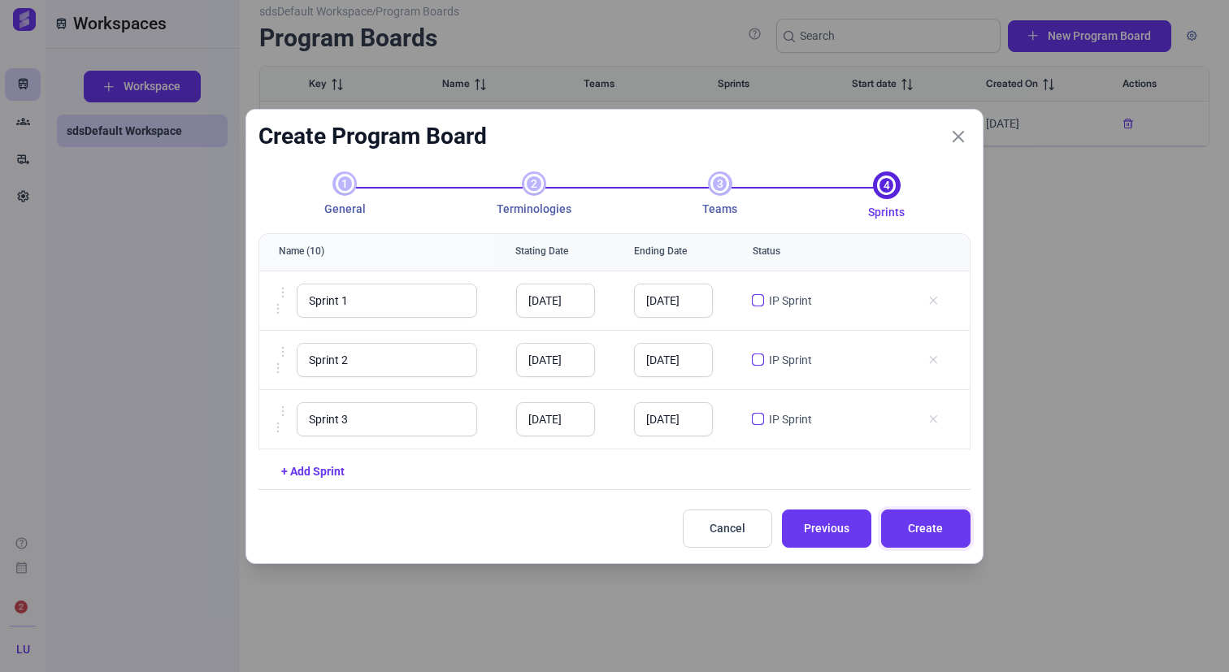
click at [944, 532] on span "Create" at bounding box center [925, 528] width 49 height 17
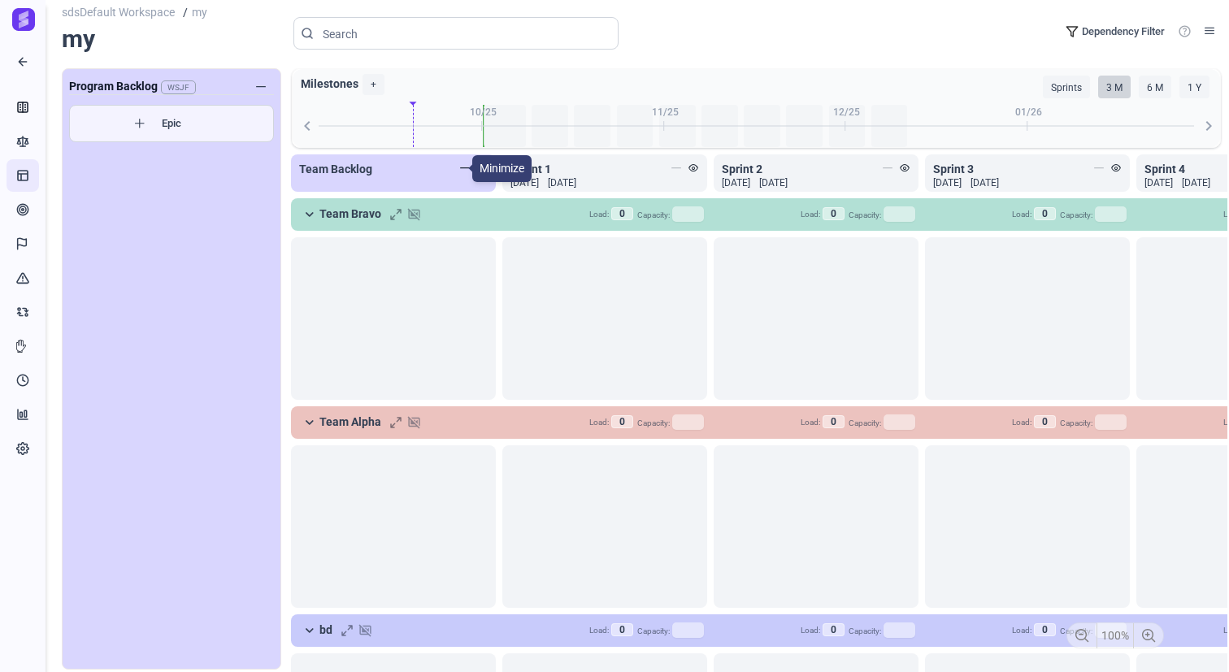
click at [462, 172] on icon at bounding box center [465, 168] width 10 height 10
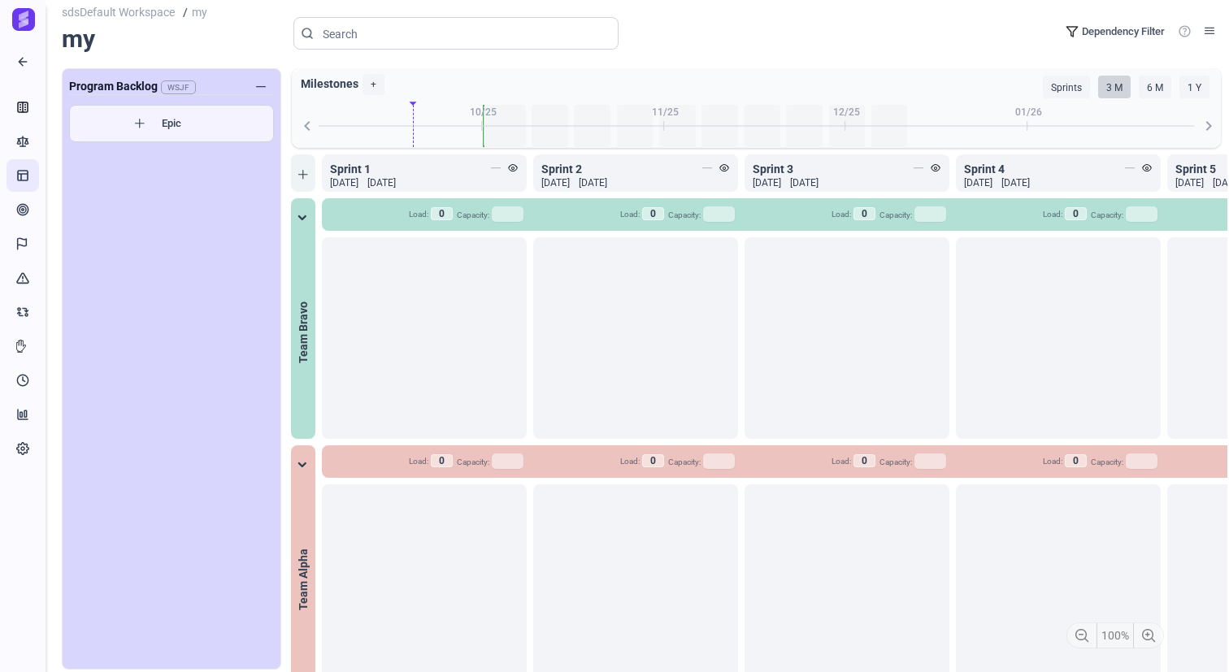
click at [298, 171] on icon at bounding box center [303, 175] width 10 height 10
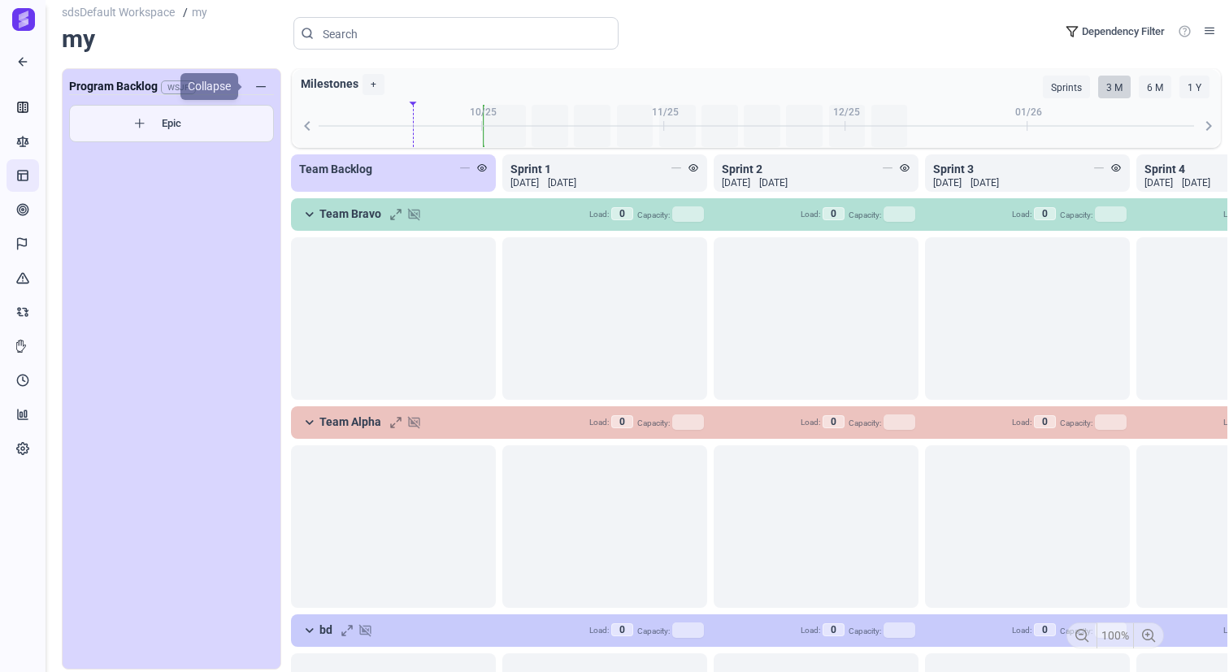
click at [263, 89] on span "button" at bounding box center [261, 87] width 10 height 10
click at [467, 171] on icon at bounding box center [465, 168] width 10 height 10
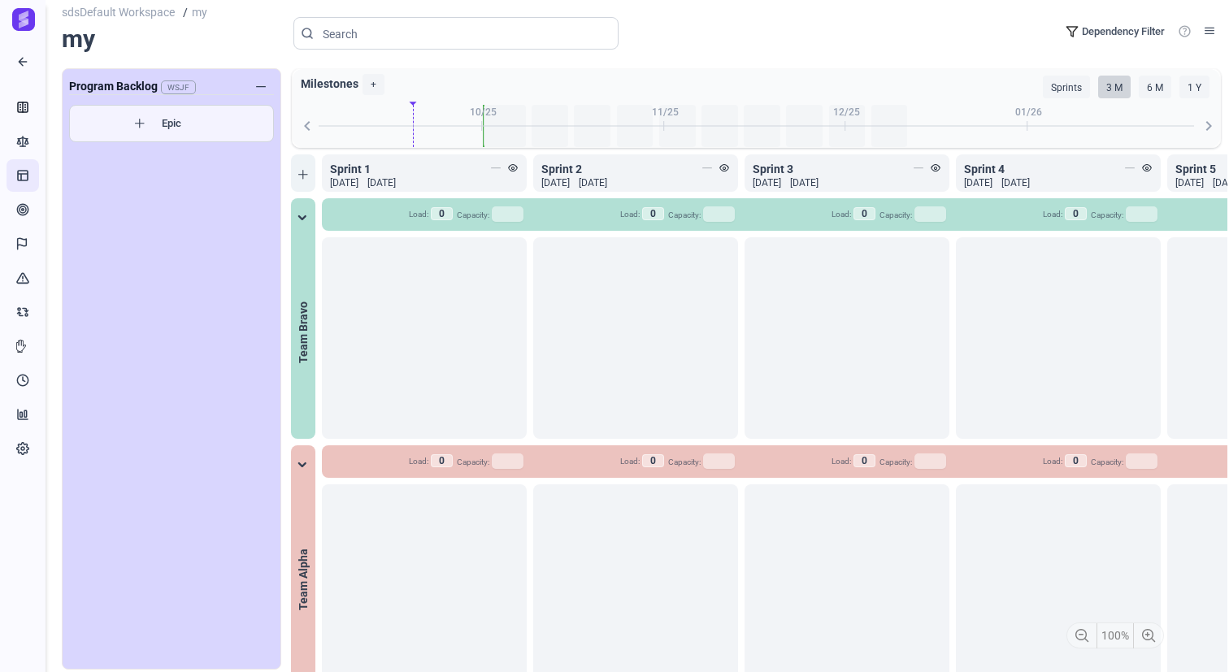
click at [312, 173] on div at bounding box center [303, 172] width 24 height 37
click at [306, 175] on icon at bounding box center [303, 175] width 10 height 10
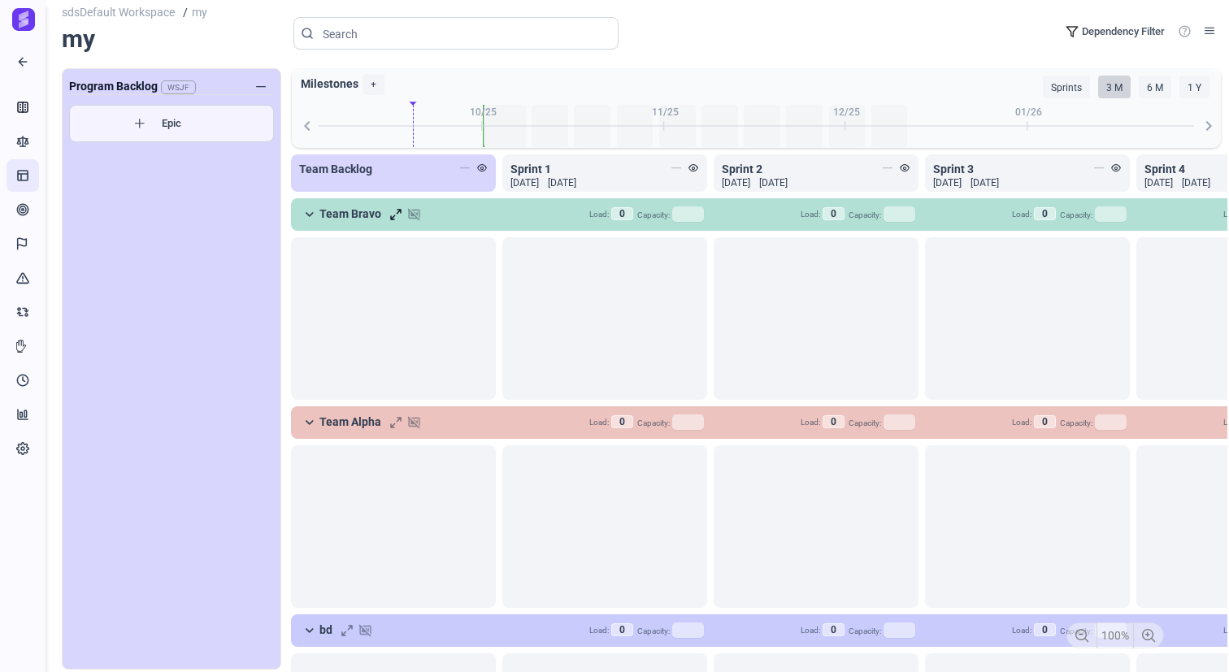
click at [393, 216] on span at bounding box center [395, 214] width 13 height 13
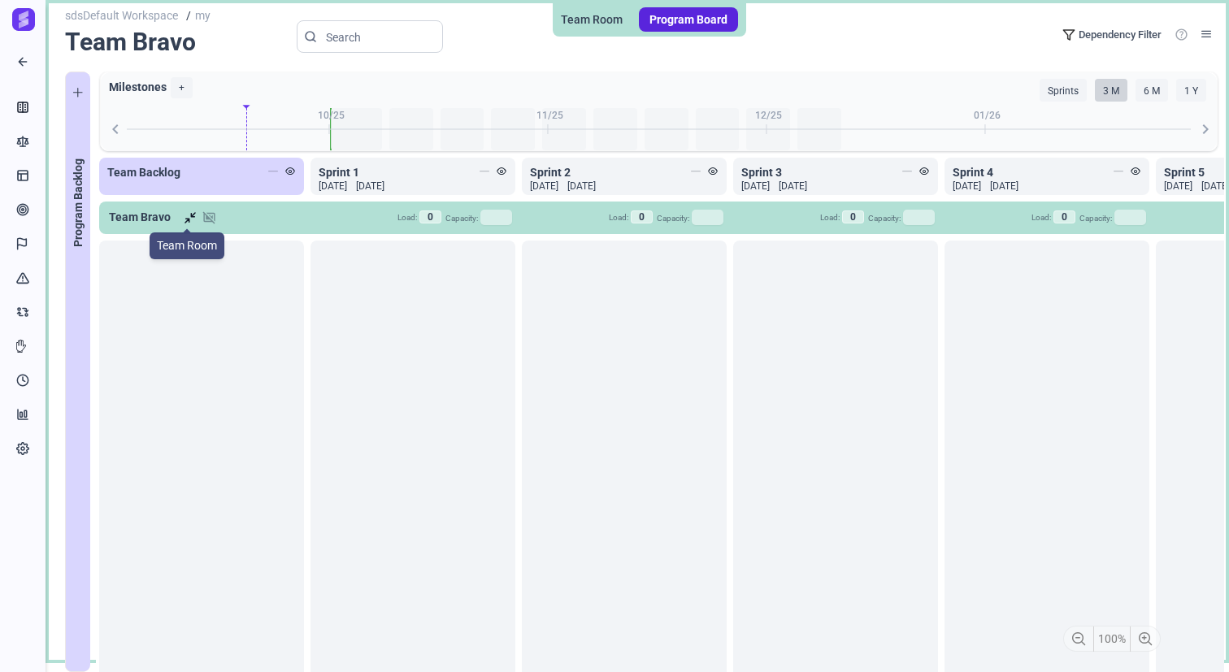
click at [189, 219] on span at bounding box center [191, 218] width 13 height 13
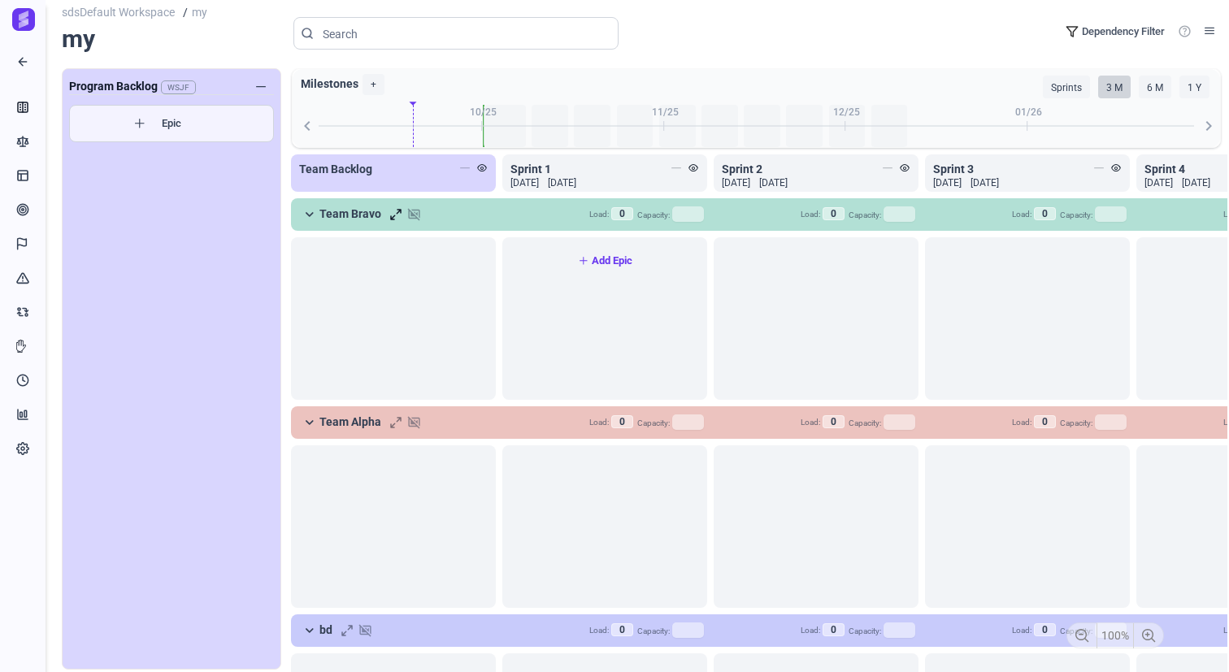
click at [623, 267] on link "Add Epic" at bounding box center [605, 259] width 190 height 20
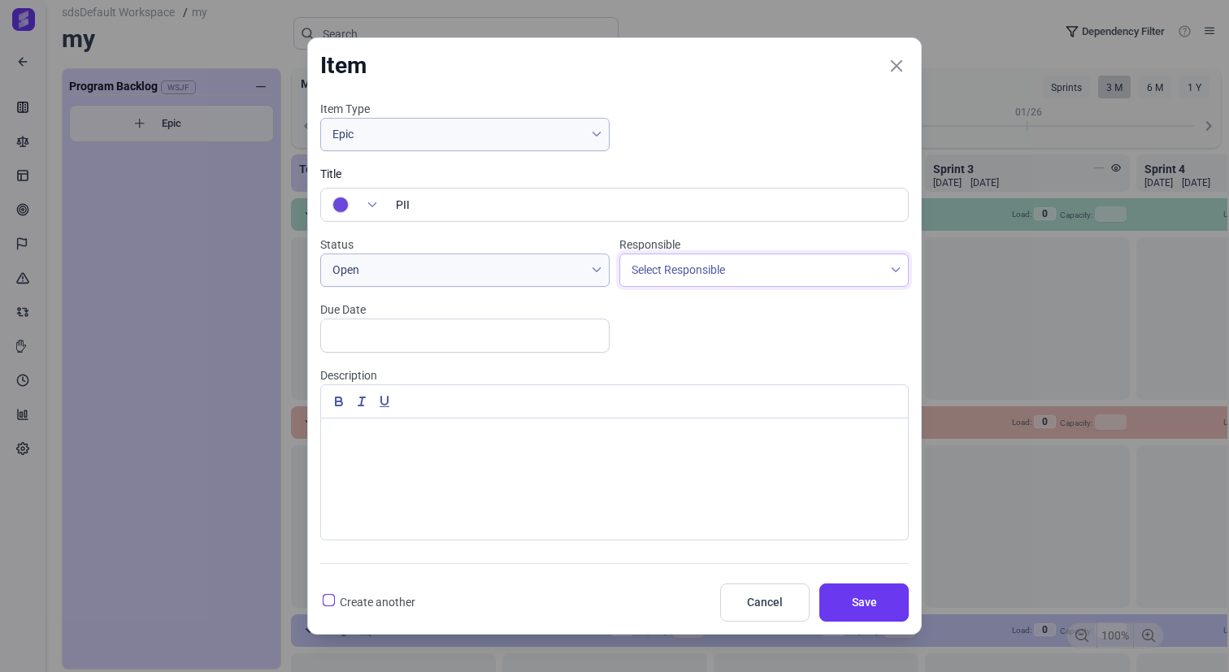
type input "PII"
click at [818, 284] on span "Select Responsible" at bounding box center [751, 270] width 263 height 32
click at [735, 312] on li "LU [GEOGRAPHIC_DATA] [GEOGRAPHIC_DATA]" at bounding box center [764, 307] width 283 height 30
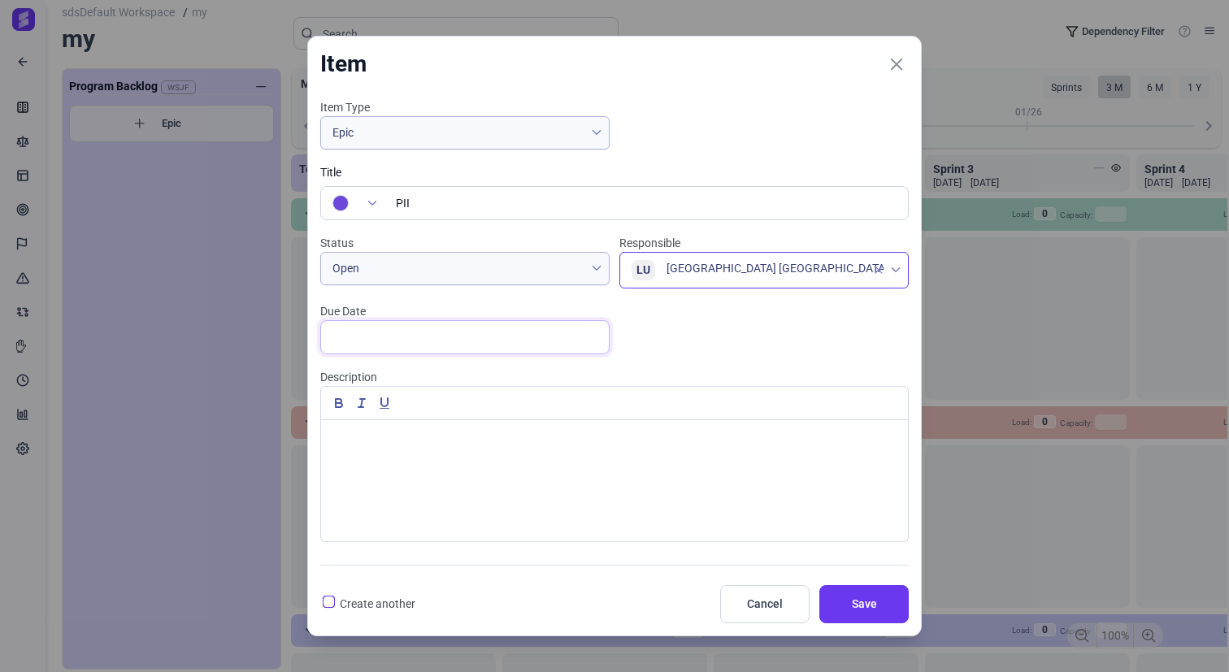
click at [495, 335] on input "text" at bounding box center [464, 337] width 289 height 34
click at [576, 497] on span "25" at bounding box center [582, 504] width 20 height 20
type input "[DATE]"
click at [741, 509] on div at bounding box center [614, 480] width 587 height 121
click at [853, 599] on span "Save" at bounding box center [864, 604] width 49 height 17
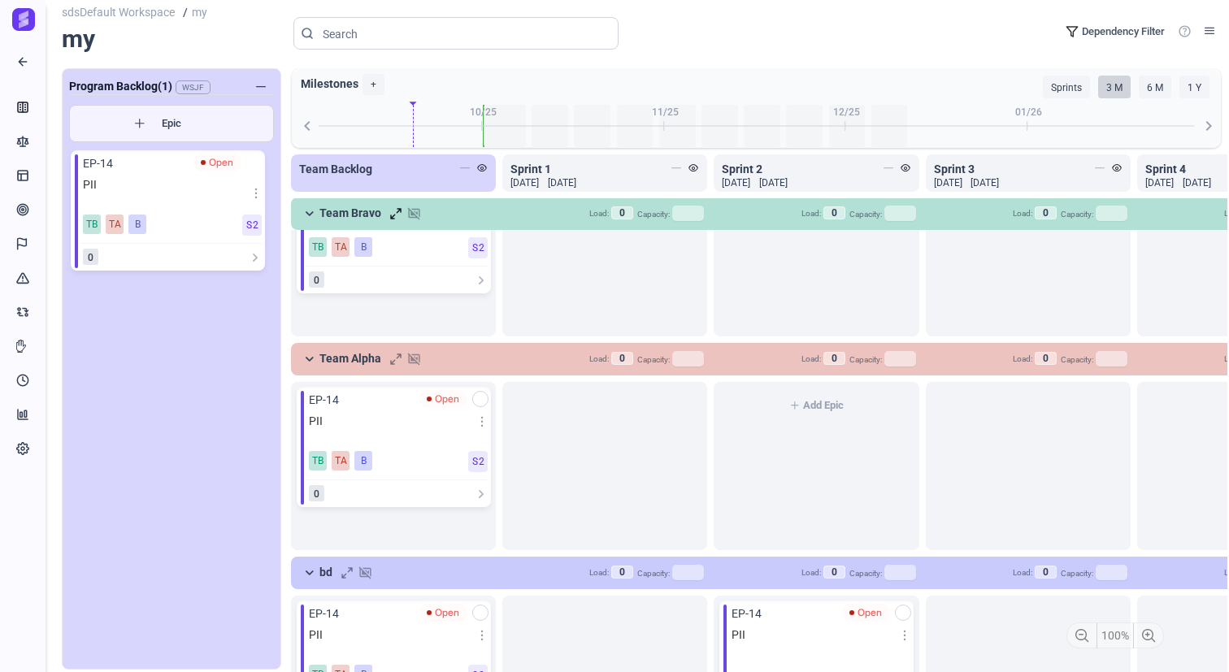
scroll to position [164, 0]
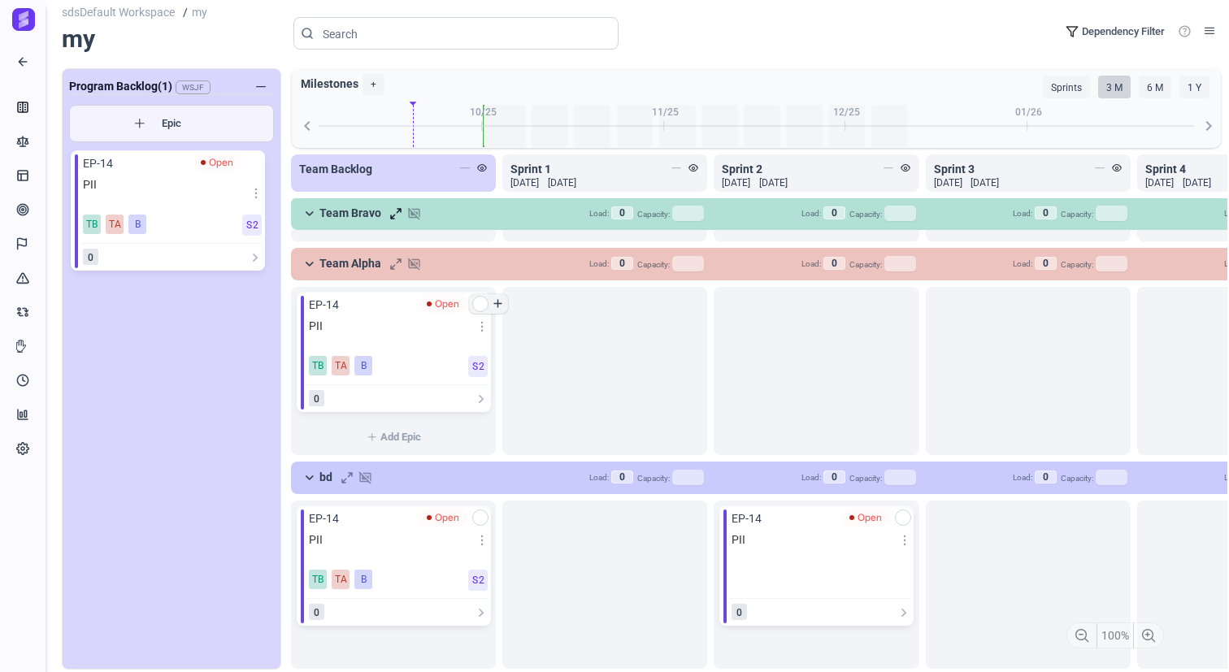
click at [498, 305] on span "add" at bounding box center [498, 304] width 14 height 16
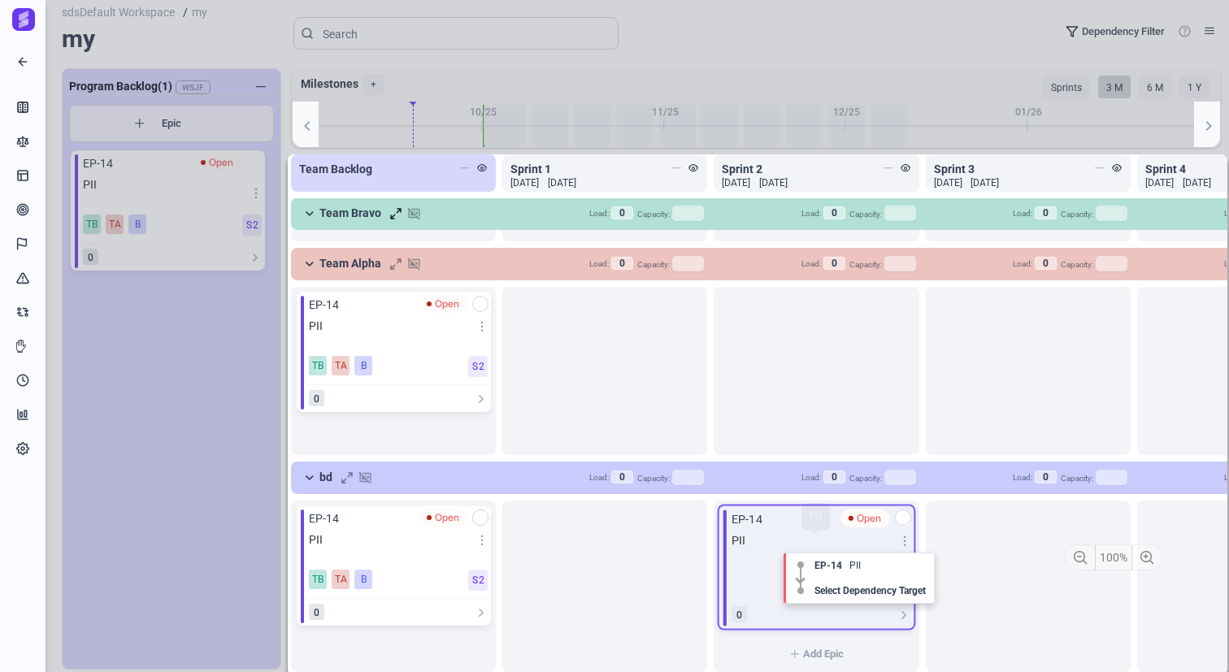
click at [775, 545] on span "PII" at bounding box center [817, 548] width 170 height 32
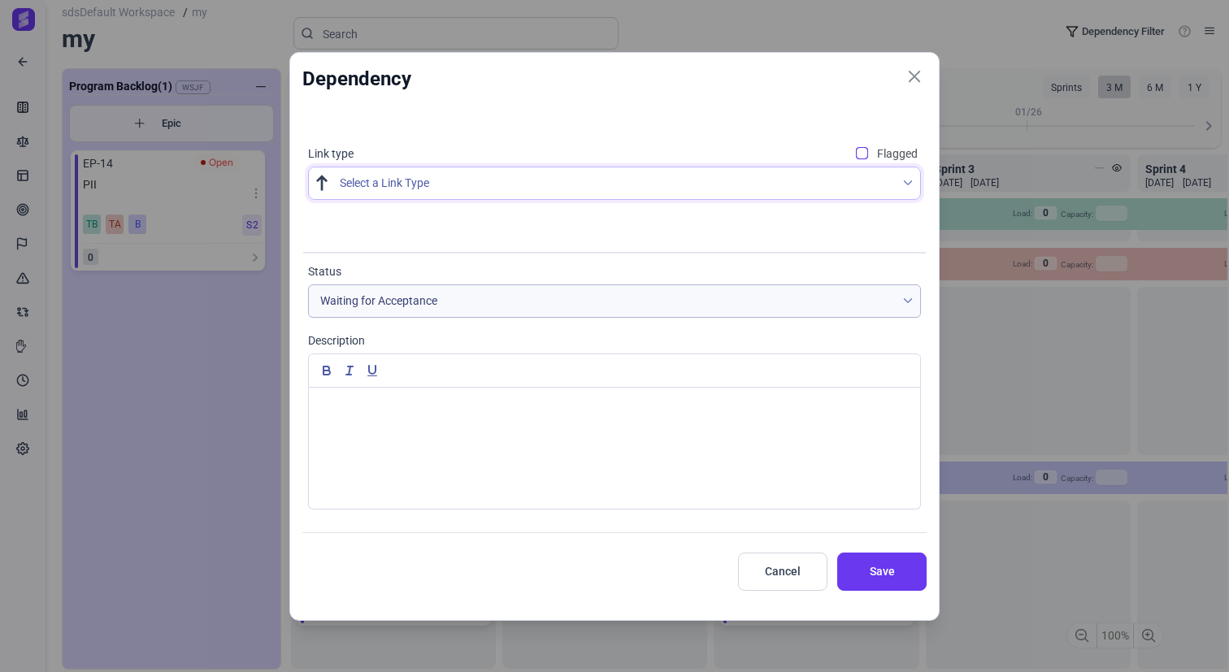
click at [593, 193] on span "Select a Link Type" at bounding box center [618, 183] width 556 height 32
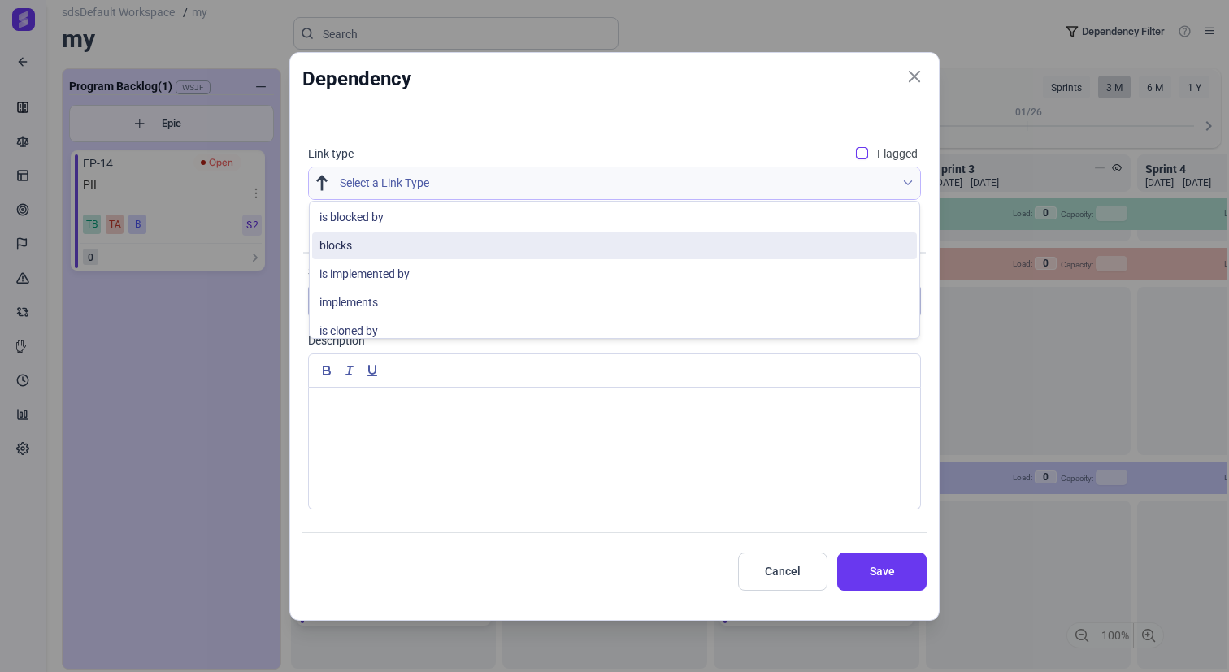
click at [547, 252] on li "blocks" at bounding box center [614, 245] width 605 height 27
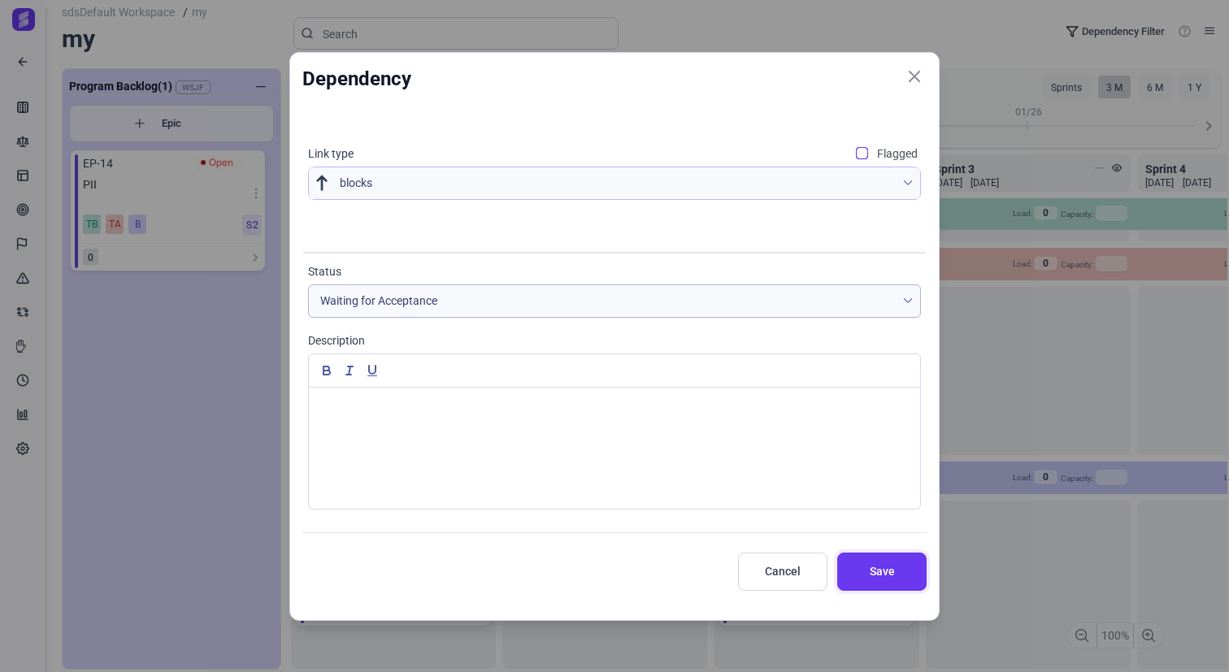
click at [882, 581] on button "Save" at bounding box center [881, 572] width 89 height 38
click at [863, 567] on span "Save" at bounding box center [881, 571] width 49 height 17
click at [659, 318] on div "Waiting for Acceptance" at bounding box center [614, 300] width 613 height 33
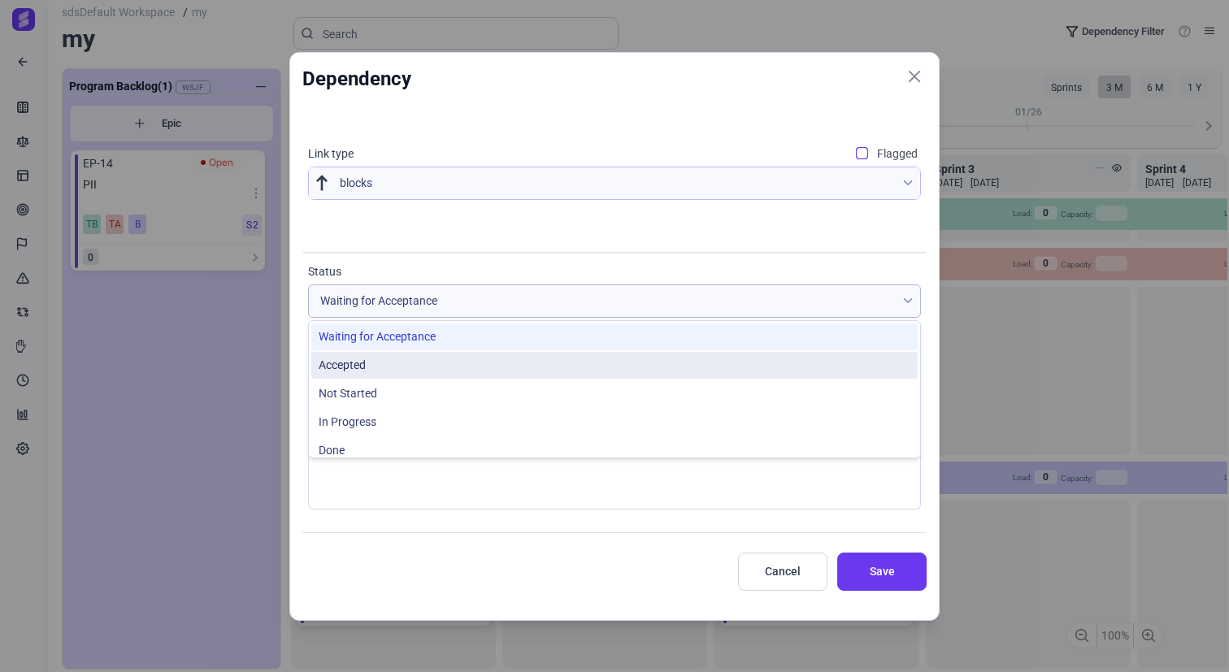
click at [590, 371] on li "Accepted" at bounding box center [614, 365] width 606 height 27
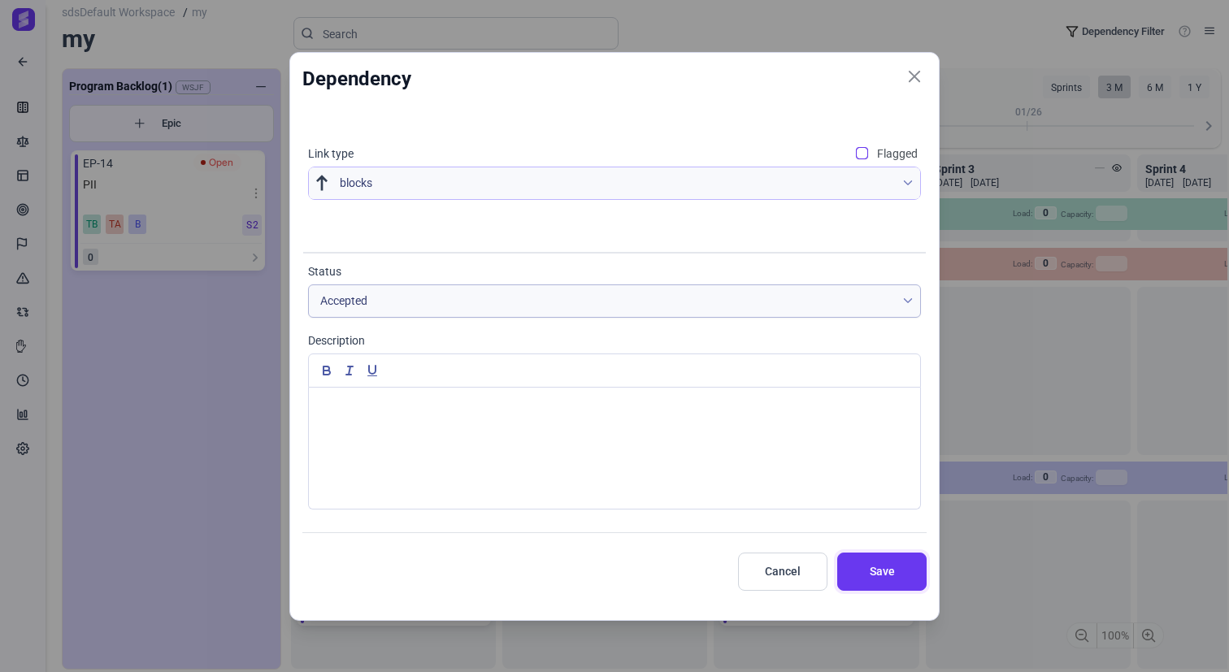
click at [872, 588] on button "Save" at bounding box center [881, 572] width 89 height 38
click at [778, 579] on span "Cancel" at bounding box center [782, 571] width 49 height 17
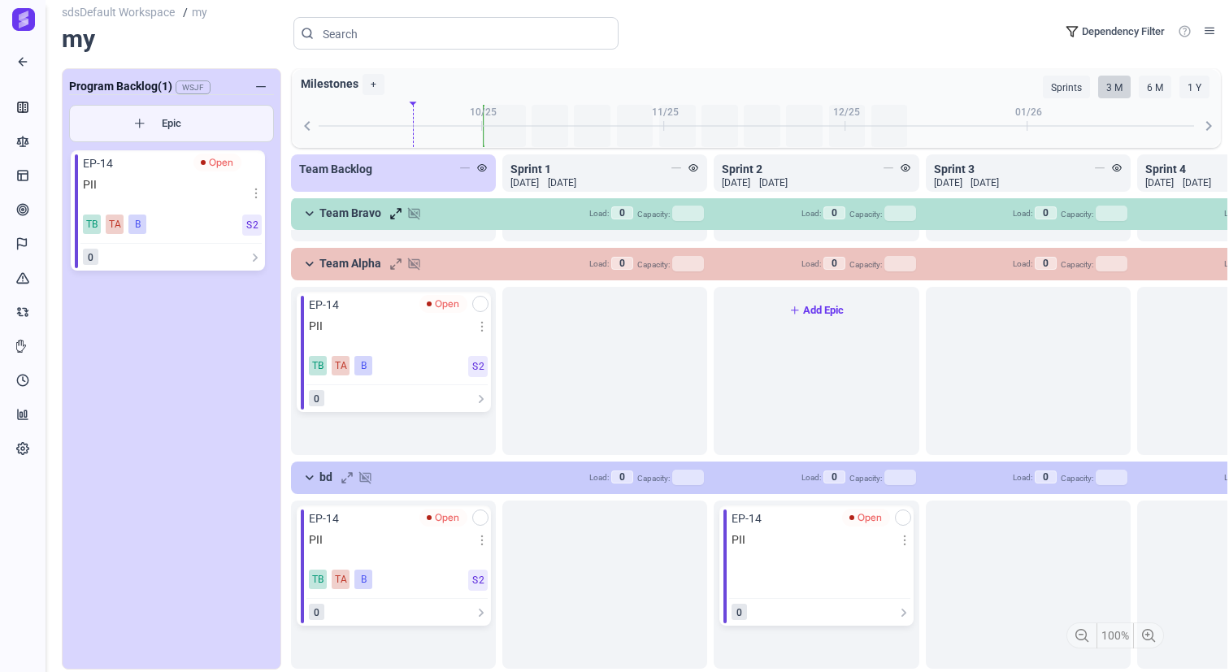
click at [816, 316] on link "Add Epic" at bounding box center [817, 308] width 190 height 20
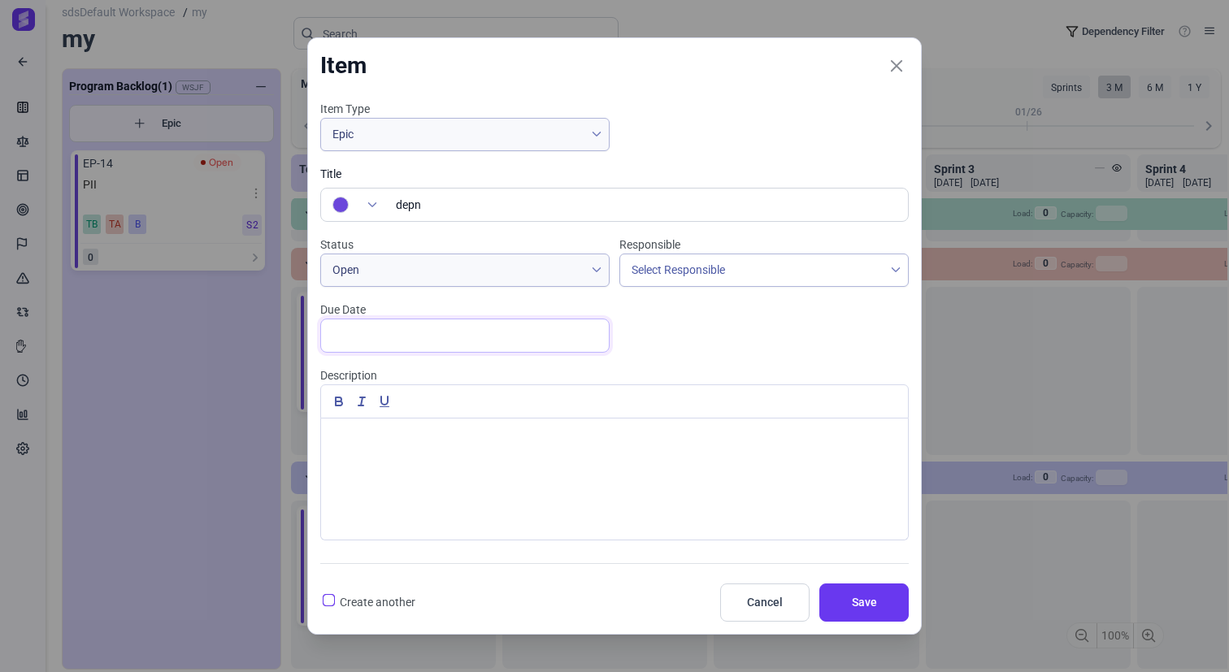
type input "depn"
click at [567, 327] on input "text" at bounding box center [464, 336] width 289 height 34
click at [583, 427] on span "4" at bounding box center [582, 429] width 20 height 20
type input "[DATE]"
click at [561, 139] on span "Epic" at bounding box center [452, 135] width 263 height 32
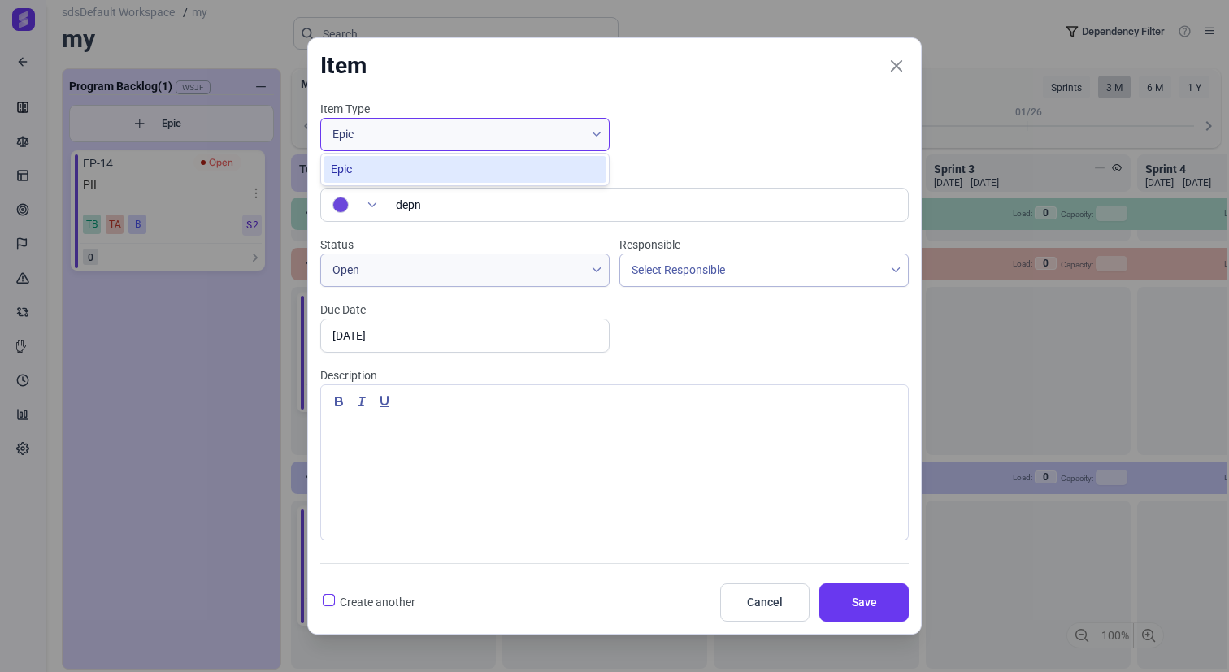
click at [786, 525] on div at bounding box center [614, 479] width 587 height 121
click at [840, 599] on span "Save" at bounding box center [864, 602] width 49 height 17
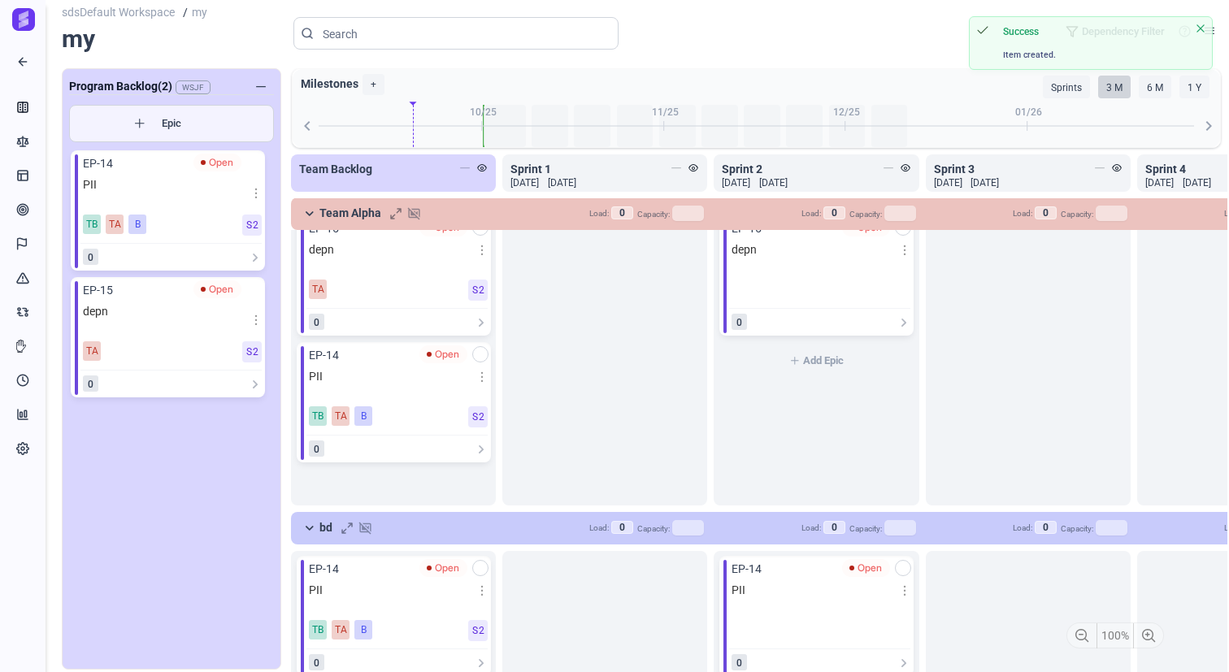
scroll to position [232, 0]
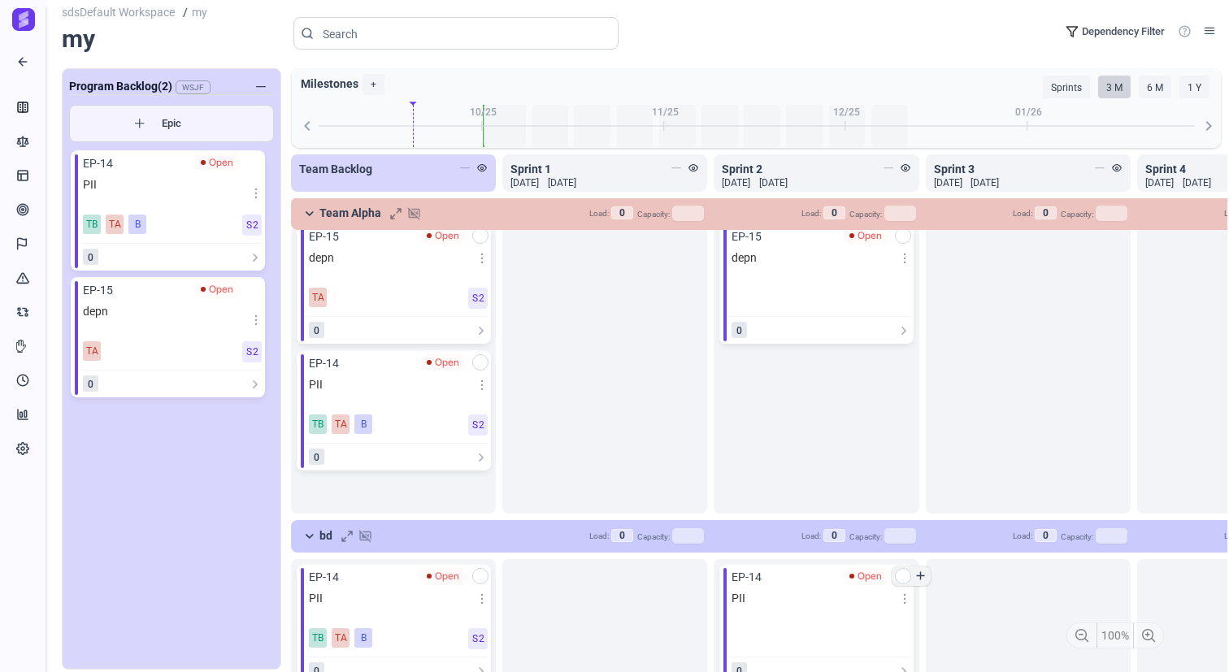
click at [919, 578] on span "add" at bounding box center [921, 576] width 14 height 16
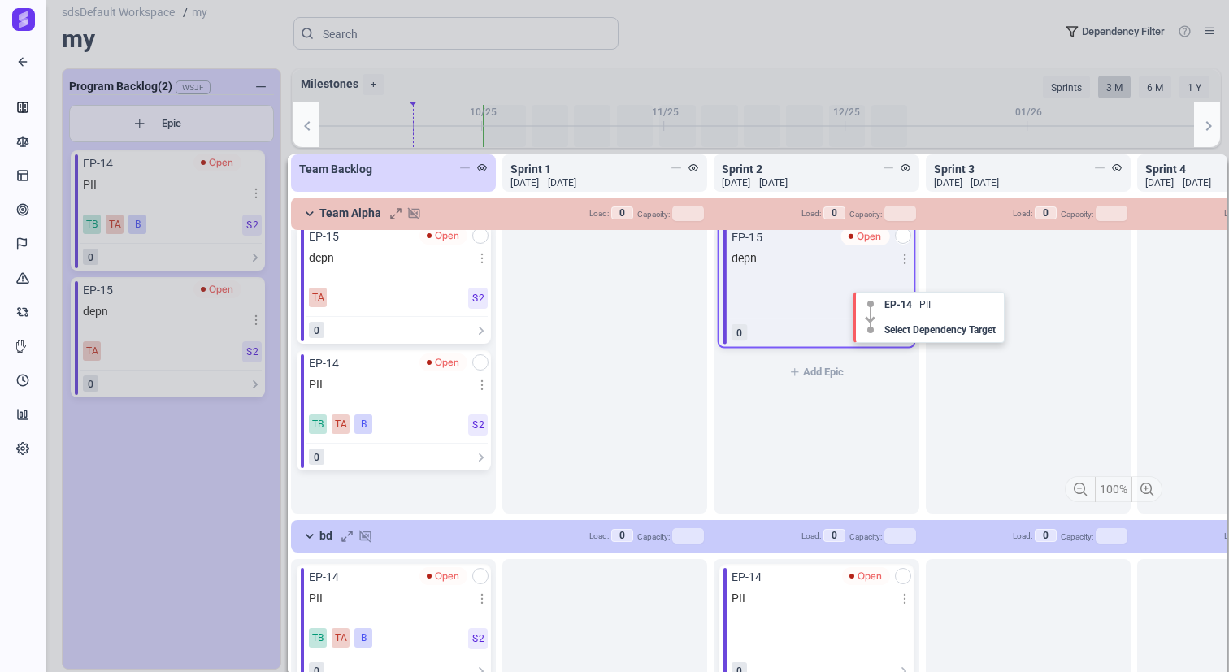
click at [840, 277] on span "depn" at bounding box center [817, 266] width 170 height 32
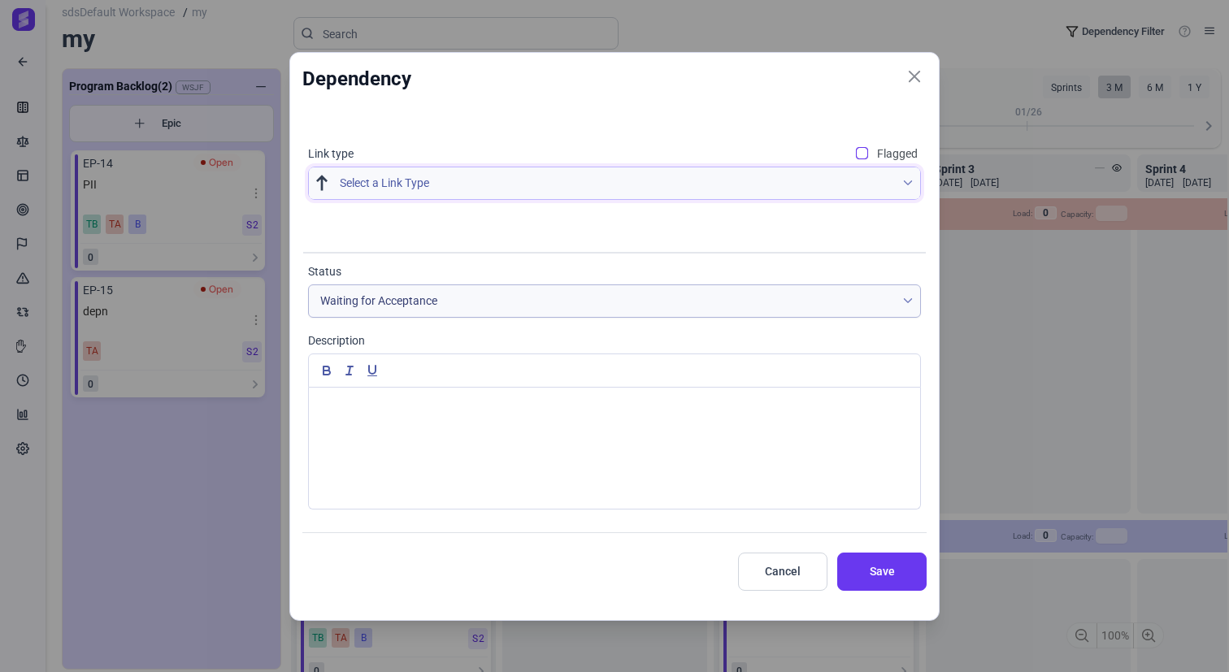
click at [588, 179] on span "Select a Link Type" at bounding box center [618, 183] width 556 height 32
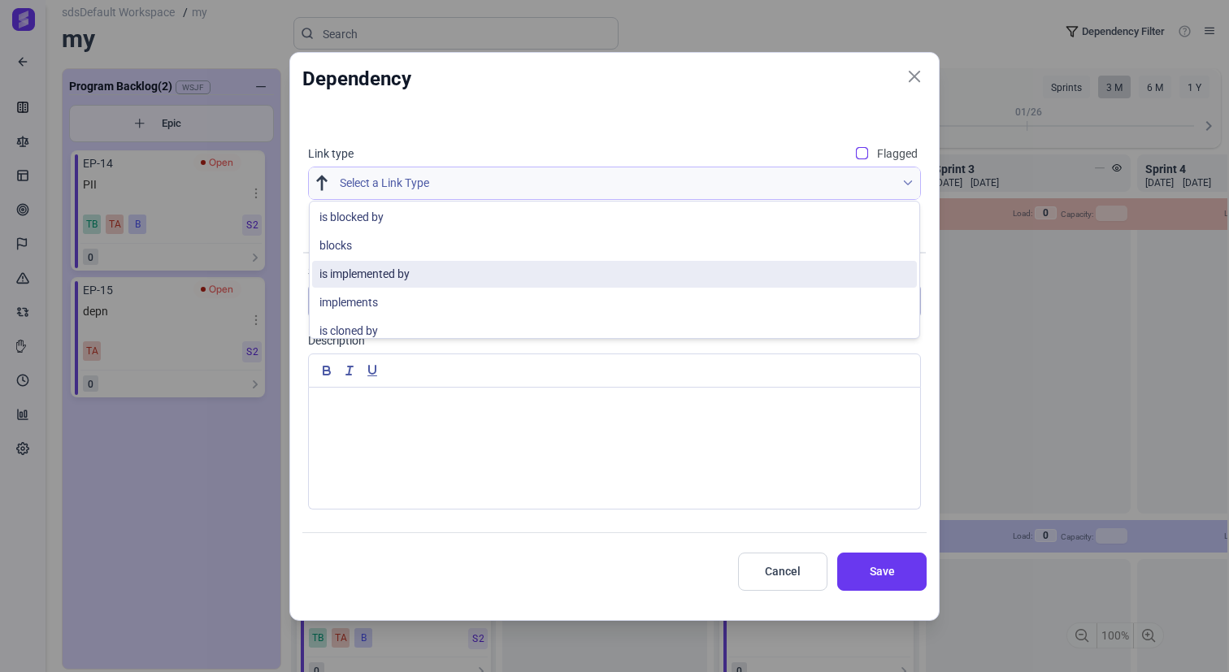
click at [534, 272] on li "is implemented by" at bounding box center [614, 274] width 605 height 27
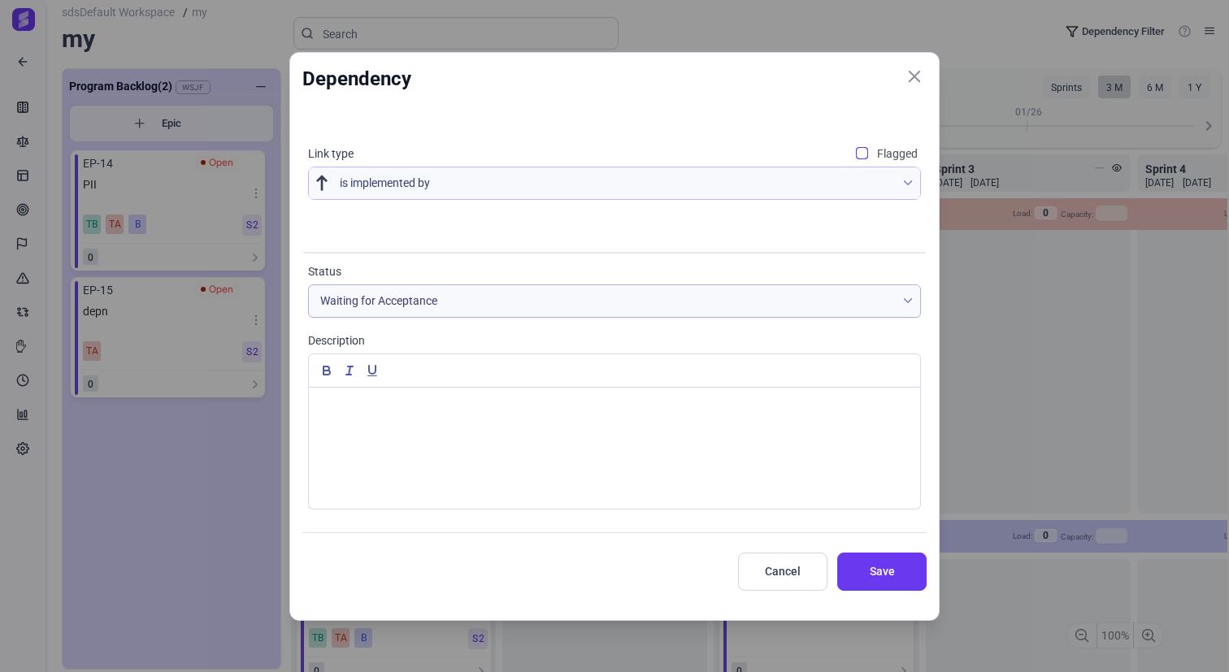
click at [774, 484] on div at bounding box center [614, 448] width 611 height 121
click at [862, 568] on span "Save" at bounding box center [881, 571] width 49 height 17
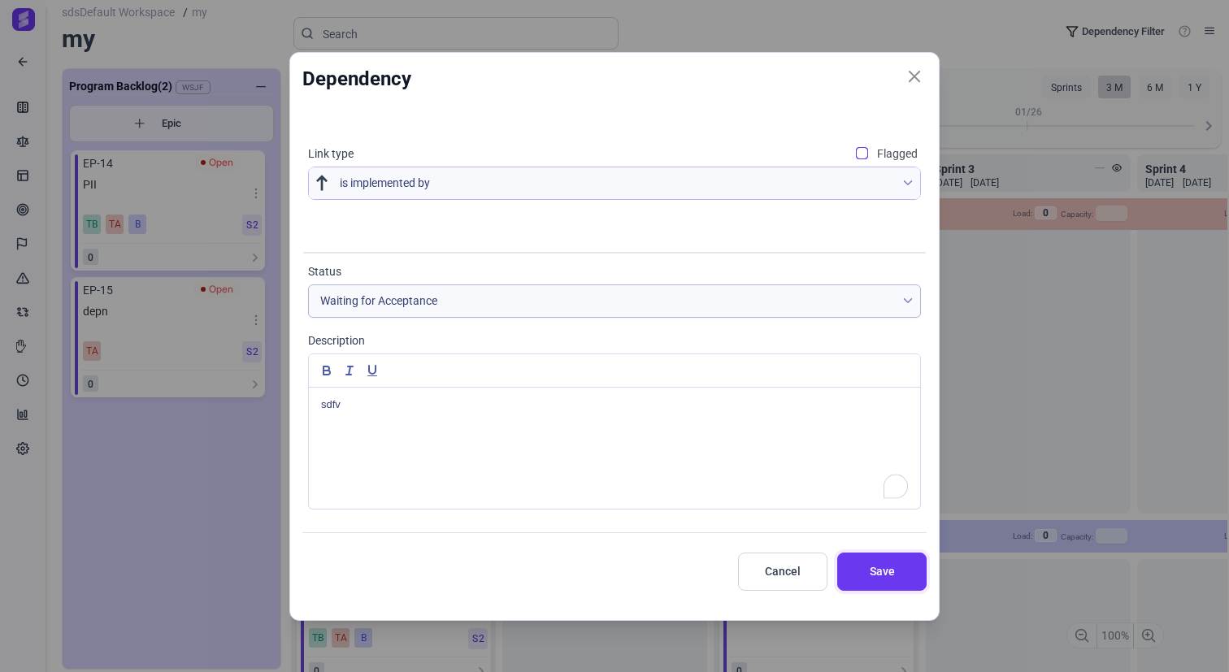
click at [862, 568] on span "Save" at bounding box center [881, 571] width 49 height 17
click at [777, 441] on div "sdfv" at bounding box center [614, 448] width 611 height 121
click at [841, 560] on button "Save" at bounding box center [881, 572] width 89 height 38
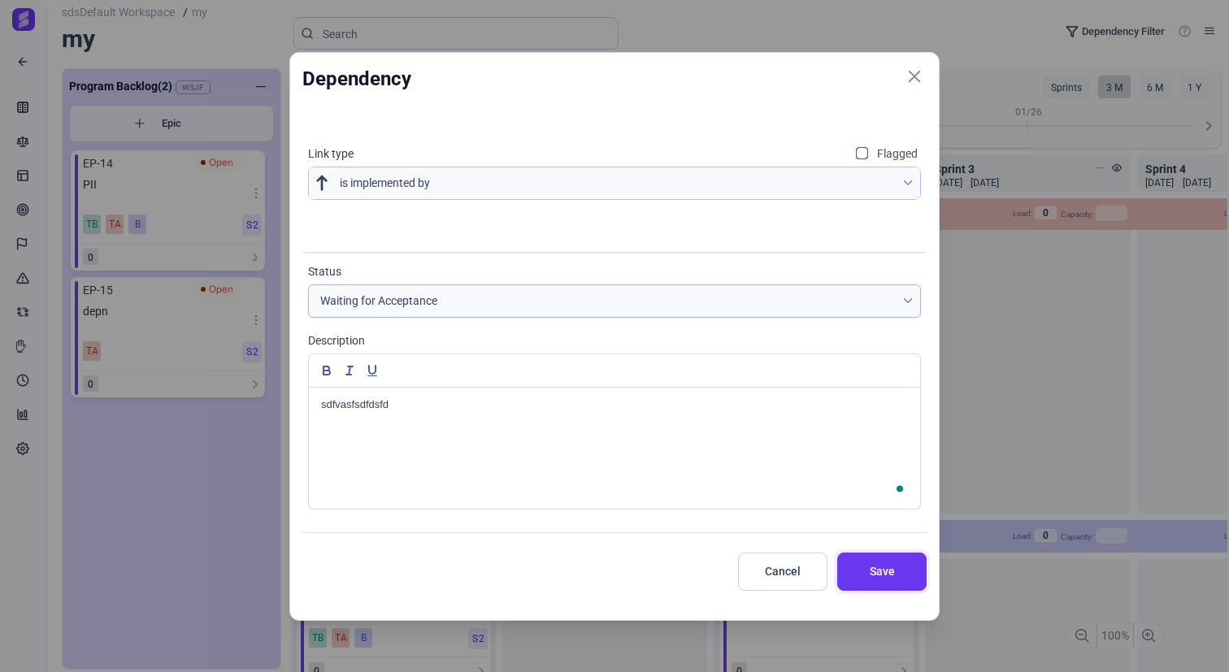
click at [841, 560] on button "Save" at bounding box center [881, 572] width 89 height 38
click at [784, 574] on span "Cancel" at bounding box center [782, 571] width 49 height 17
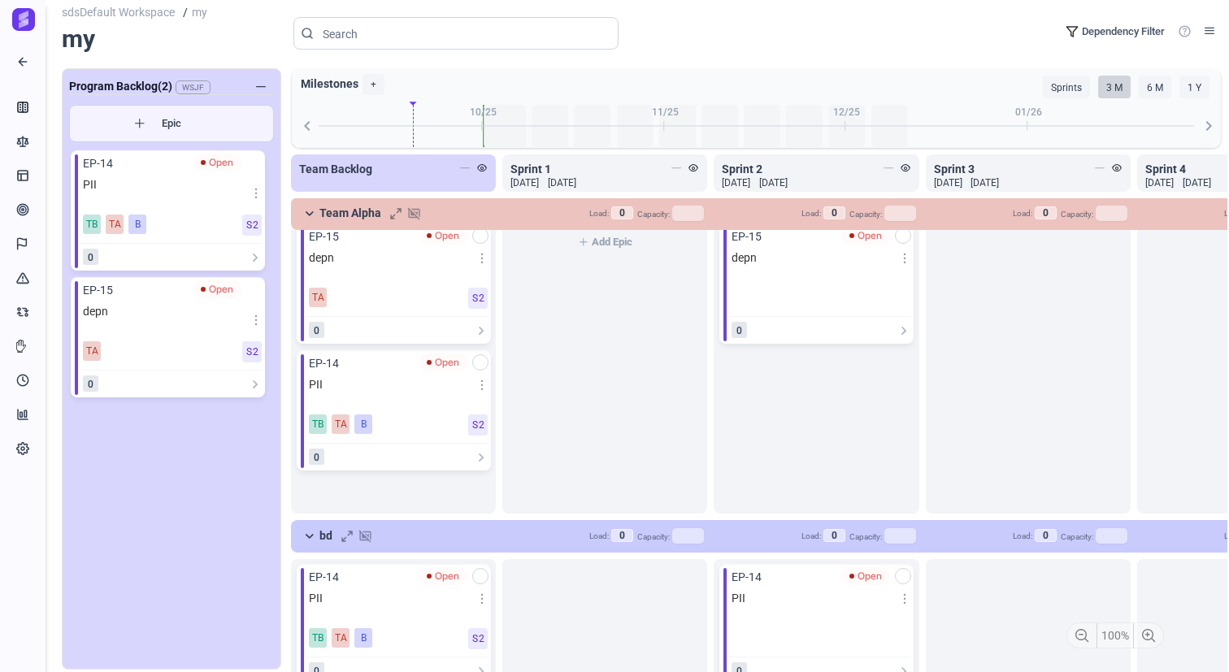
click at [524, 469] on div "Add Epic" at bounding box center [604, 366] width 205 height 295
